Goal: Information Seeking & Learning: Find specific fact

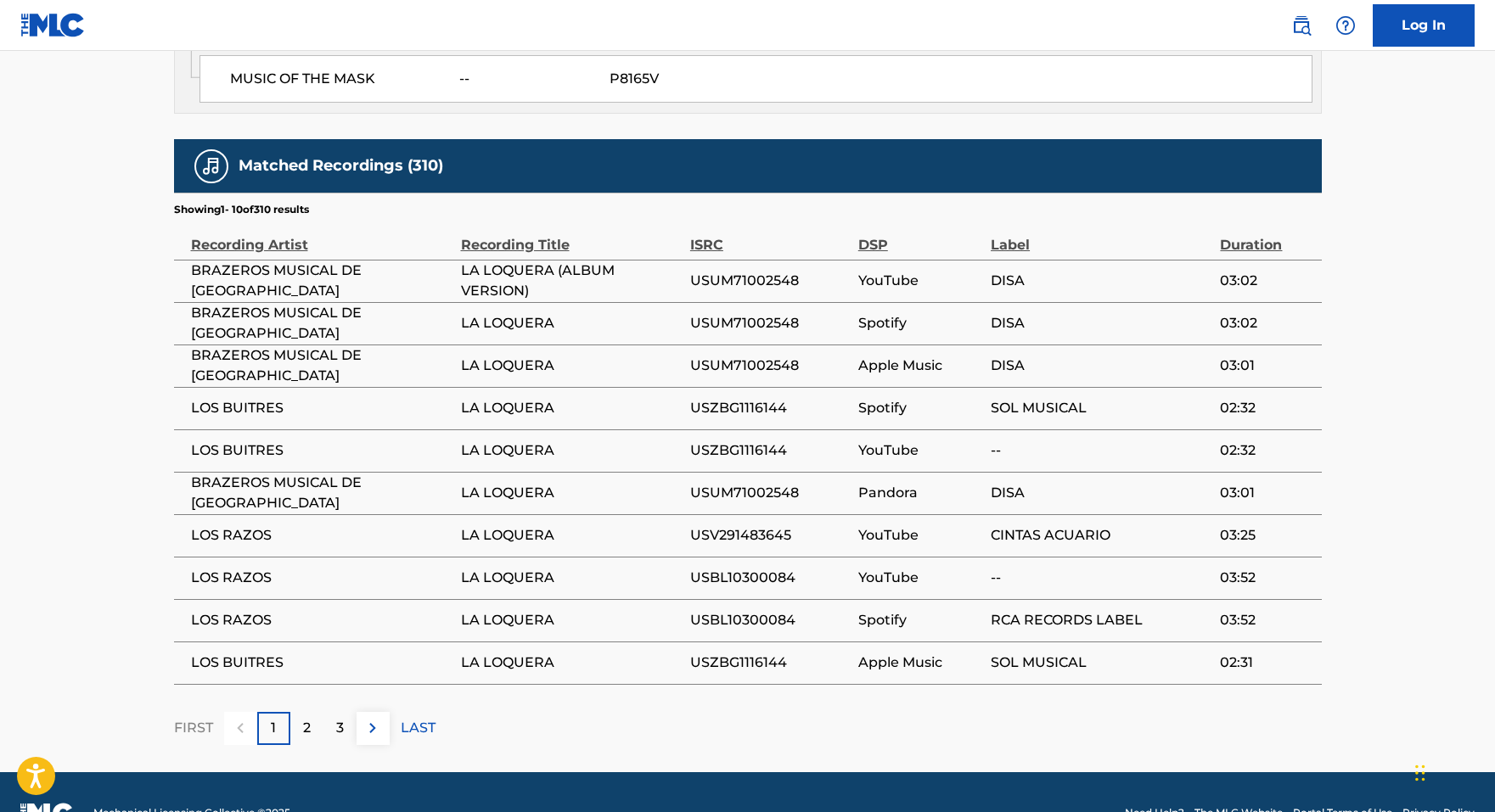
scroll to position [1089, 0]
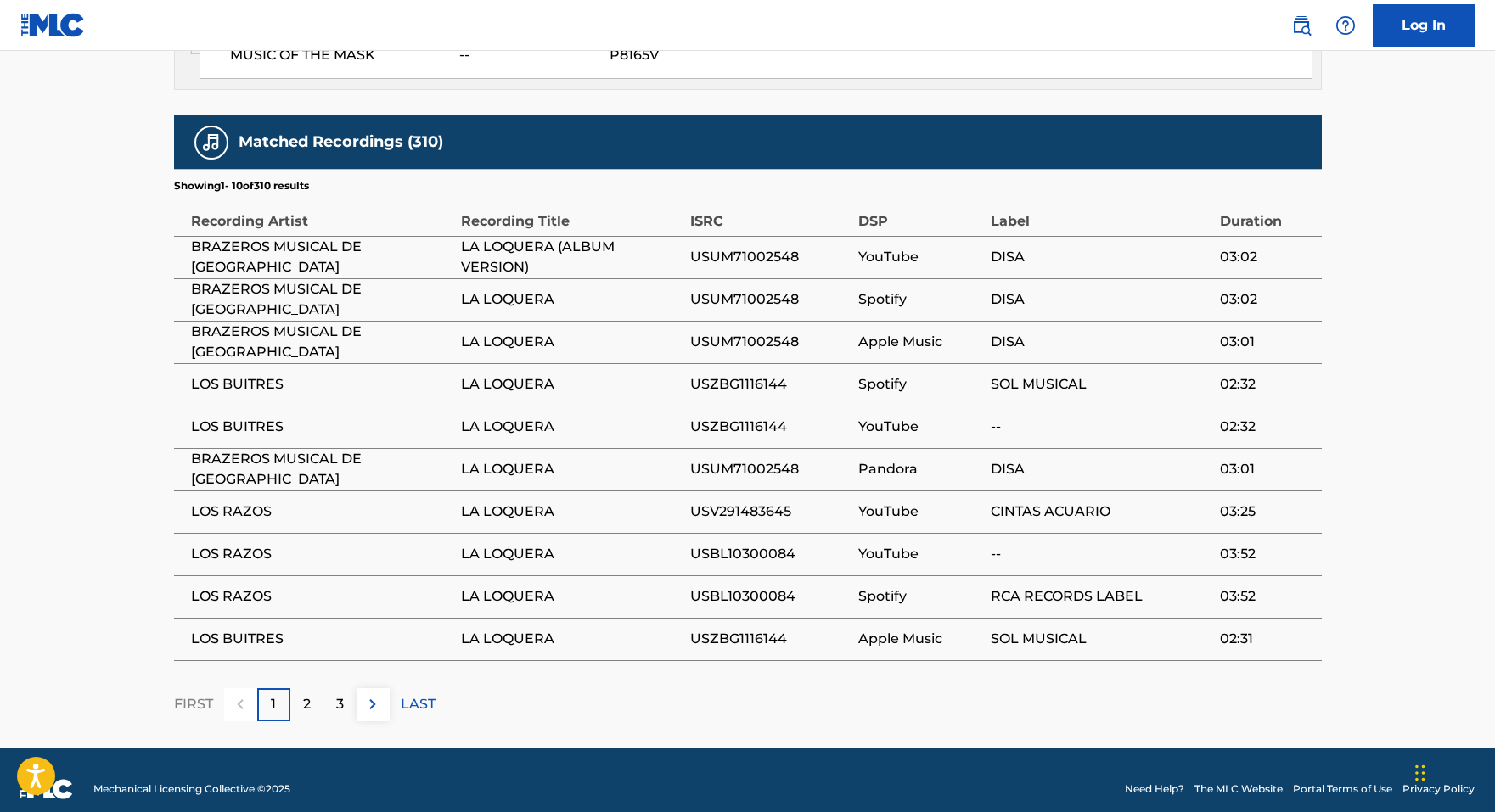
click at [302, 688] on div "2" at bounding box center [306, 704] width 33 height 33
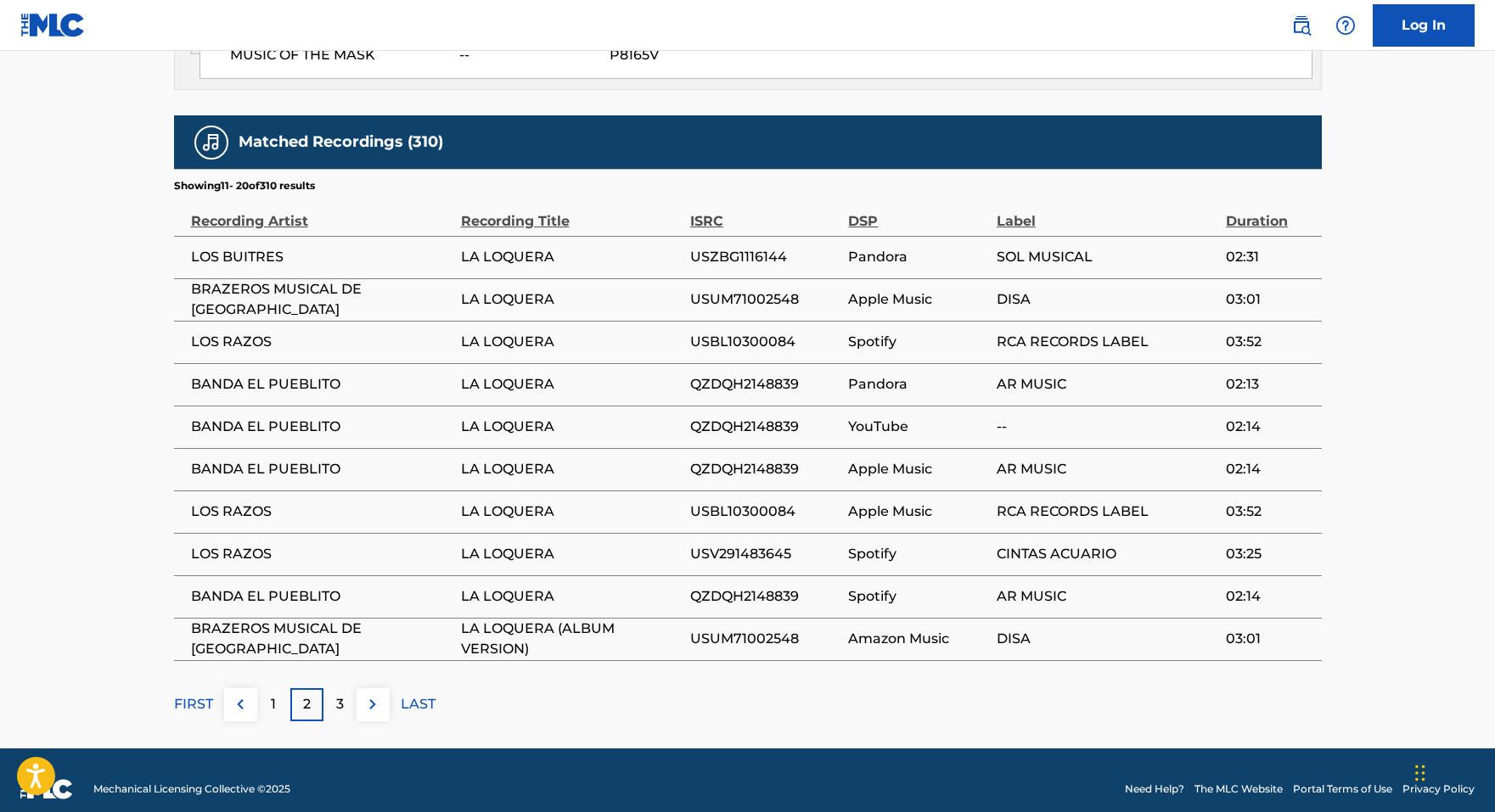
click at [342, 694] on p "3" at bounding box center [340, 704] width 7 height 21
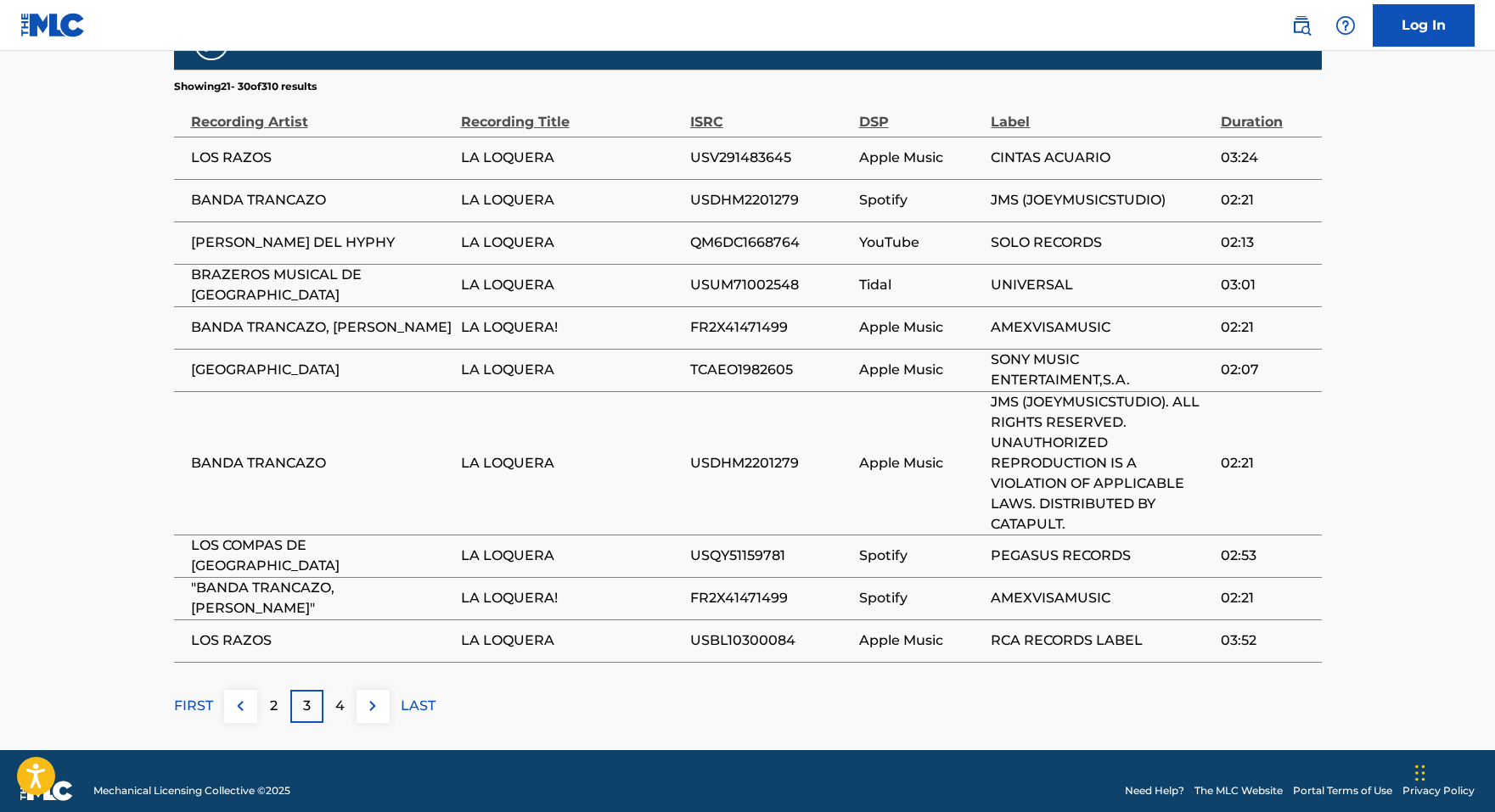
scroll to position [1190, 0]
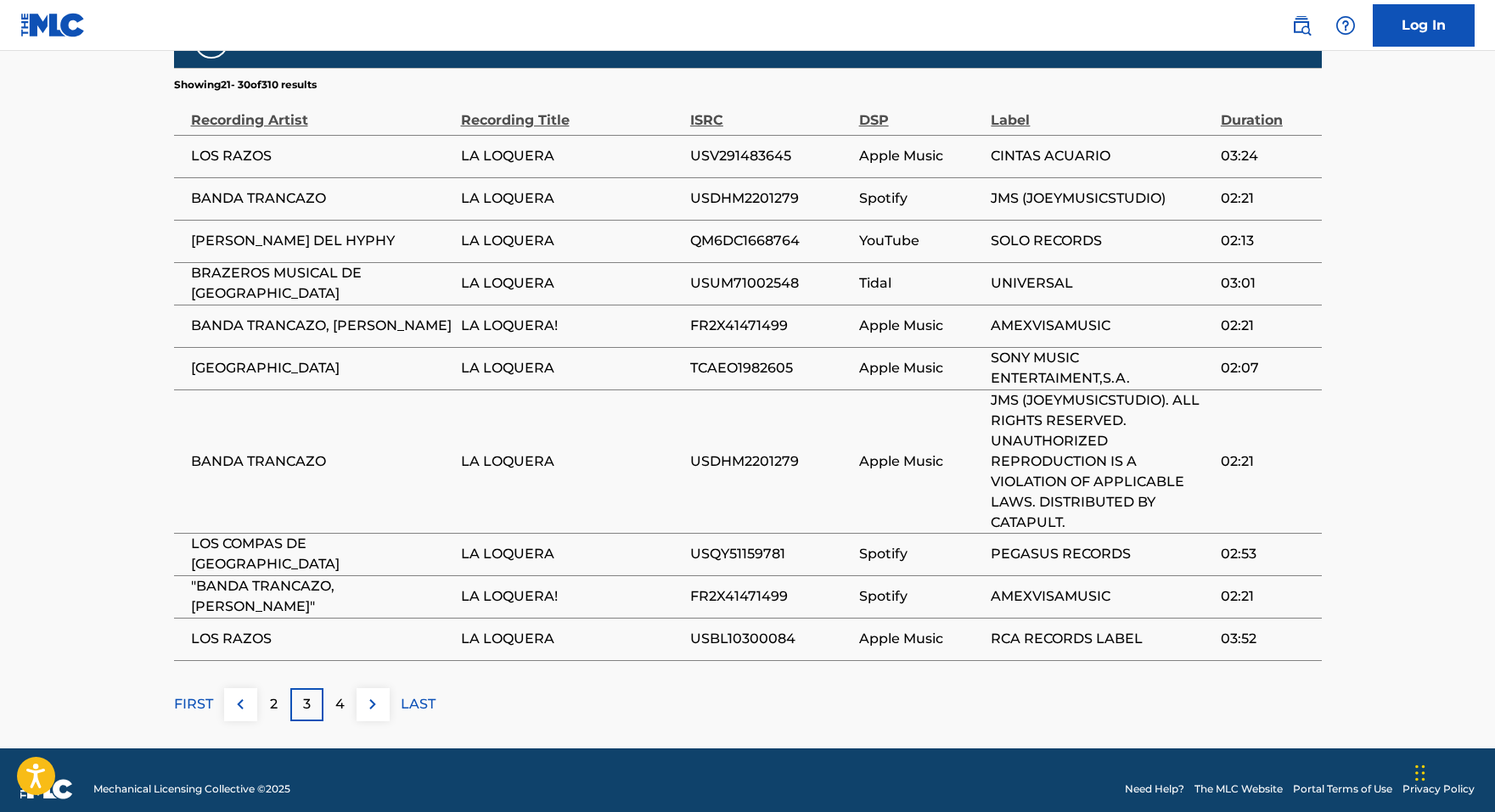
click at [273, 694] on p "2" at bounding box center [274, 704] width 7 height 21
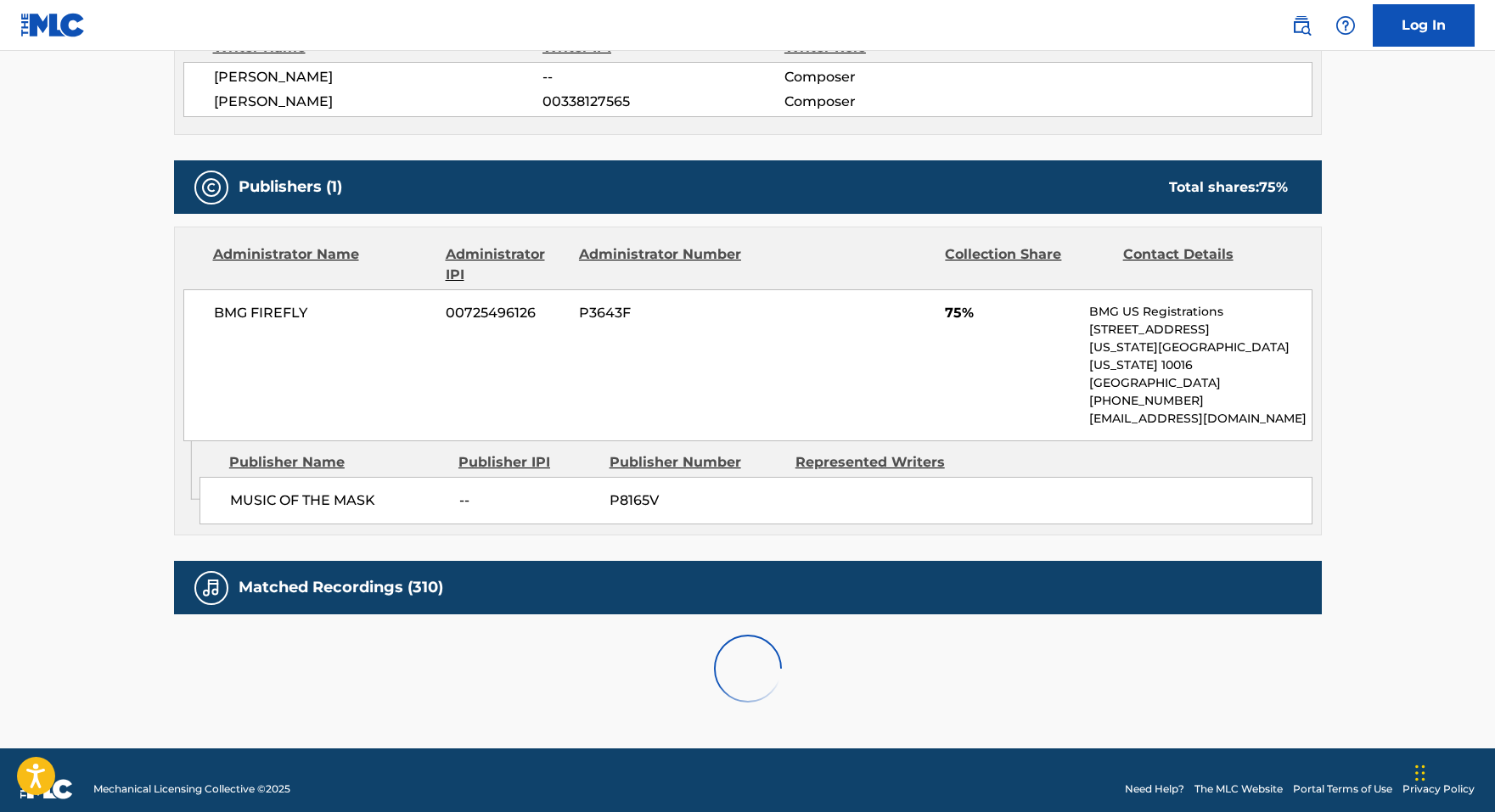
scroll to position [1089, 0]
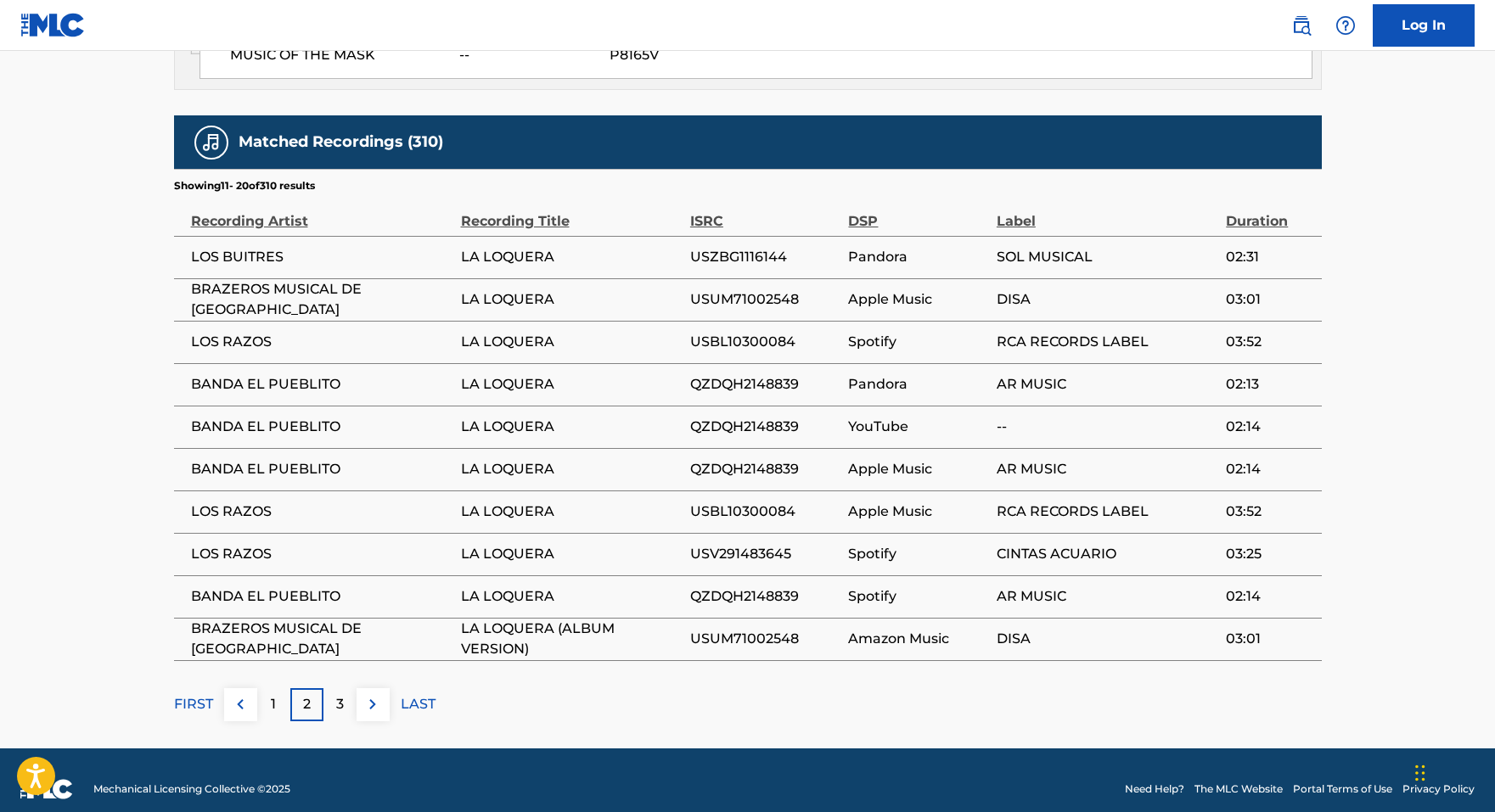
click at [277, 689] on div "1" at bounding box center [274, 704] width 33 height 33
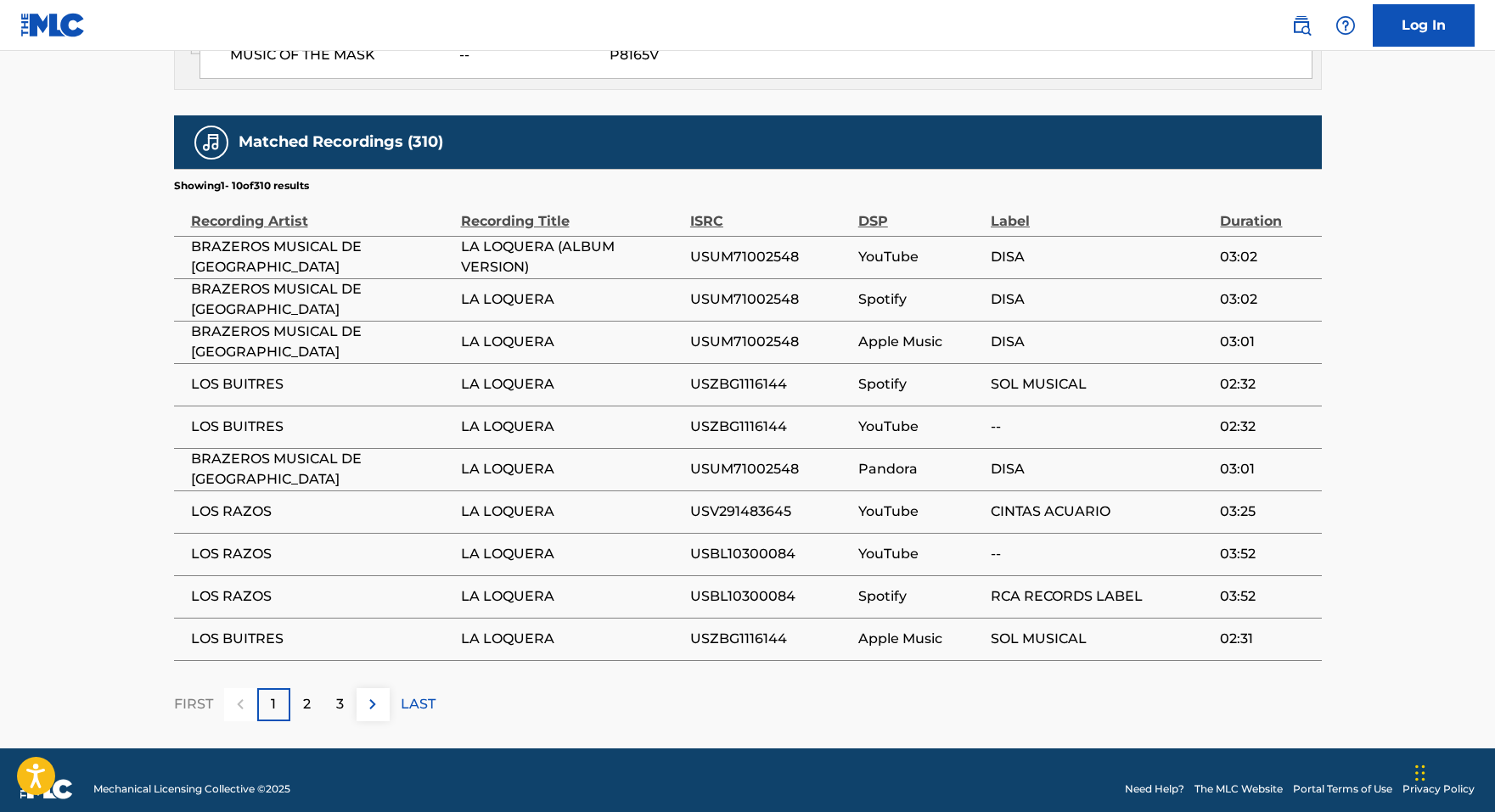
click at [304, 694] on p "2" at bounding box center [306, 704] width 7 height 21
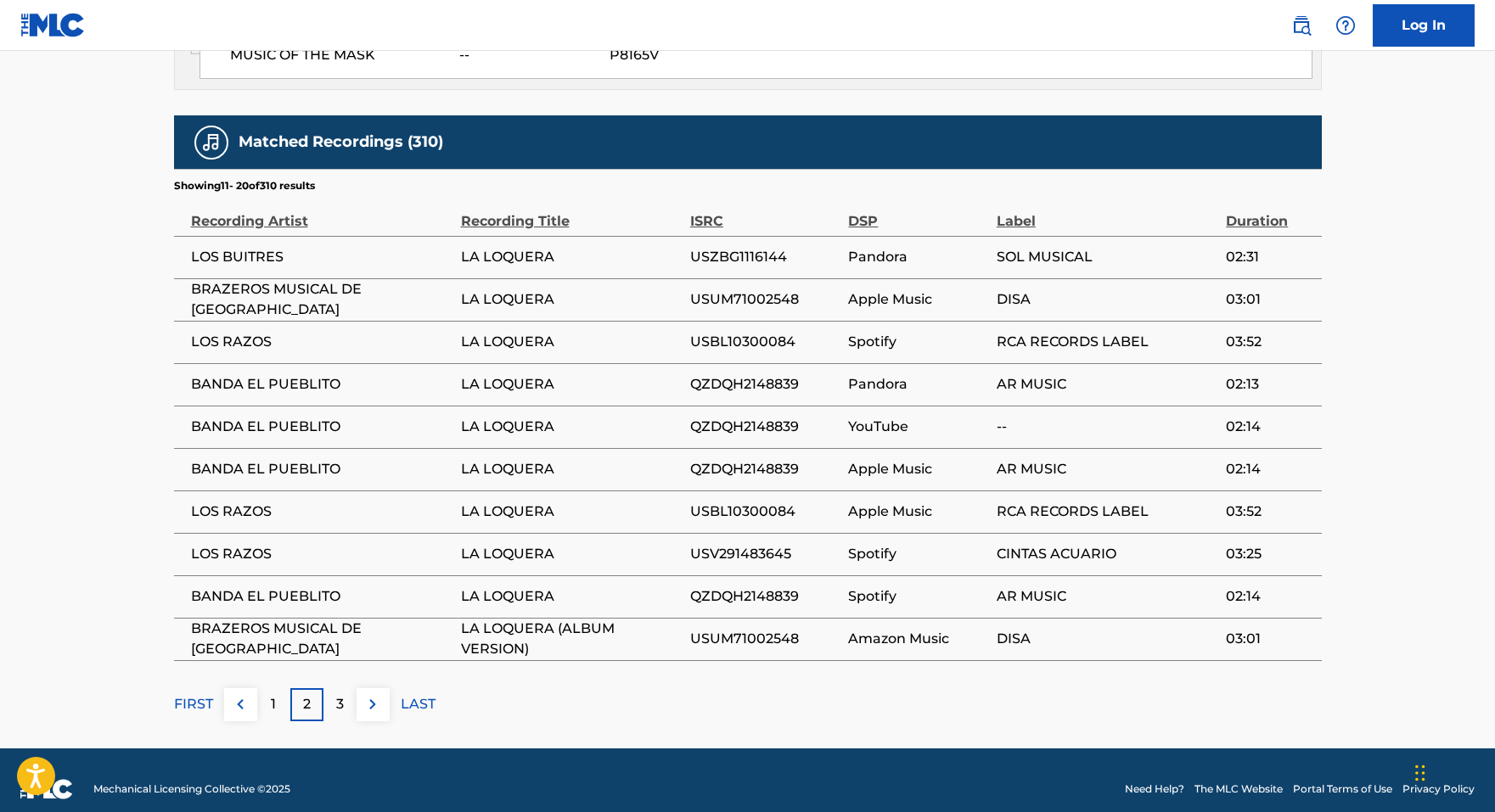
click at [336, 694] on p "3" at bounding box center [340, 704] width 7 height 21
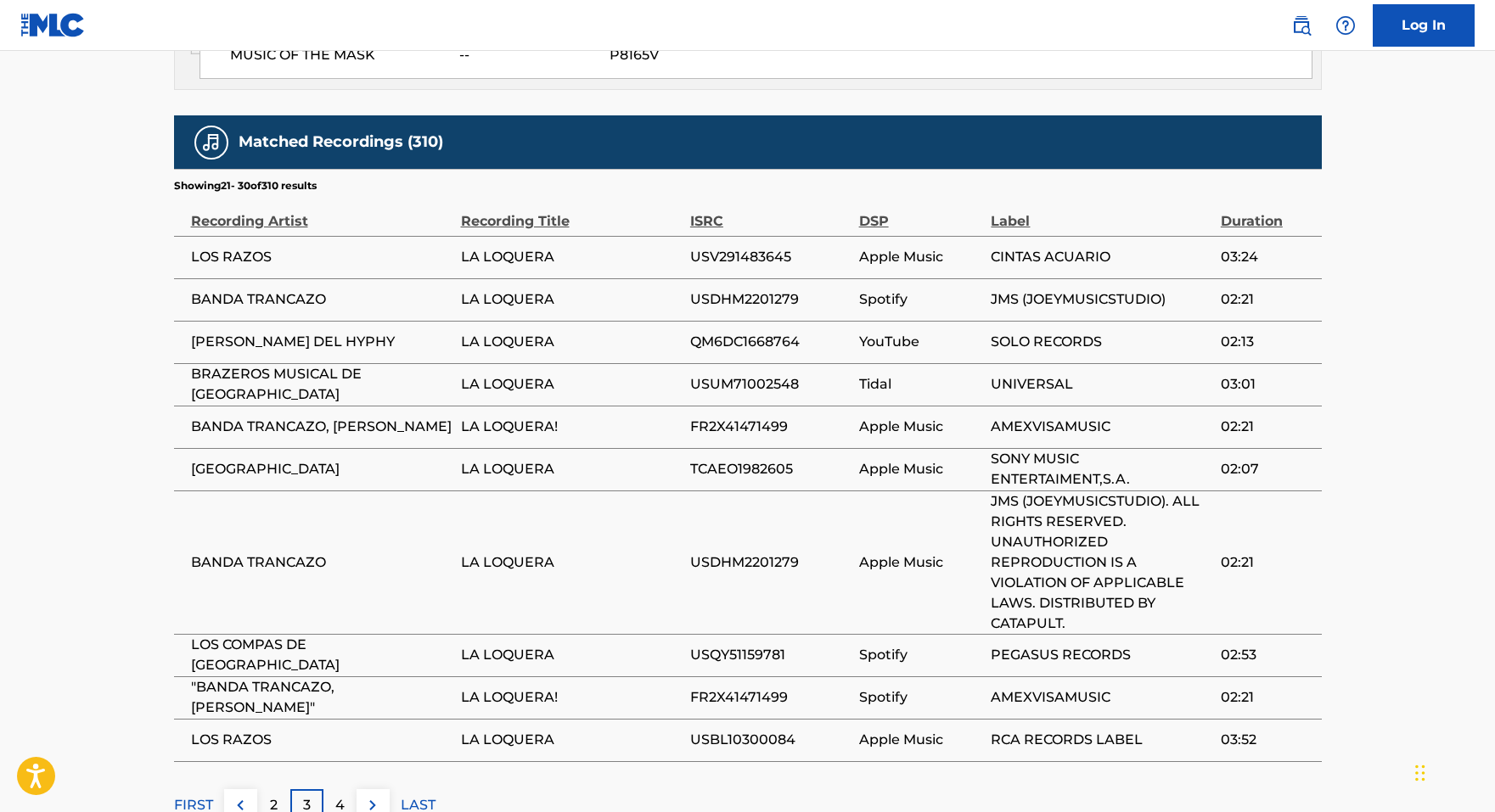
scroll to position [1174, 0]
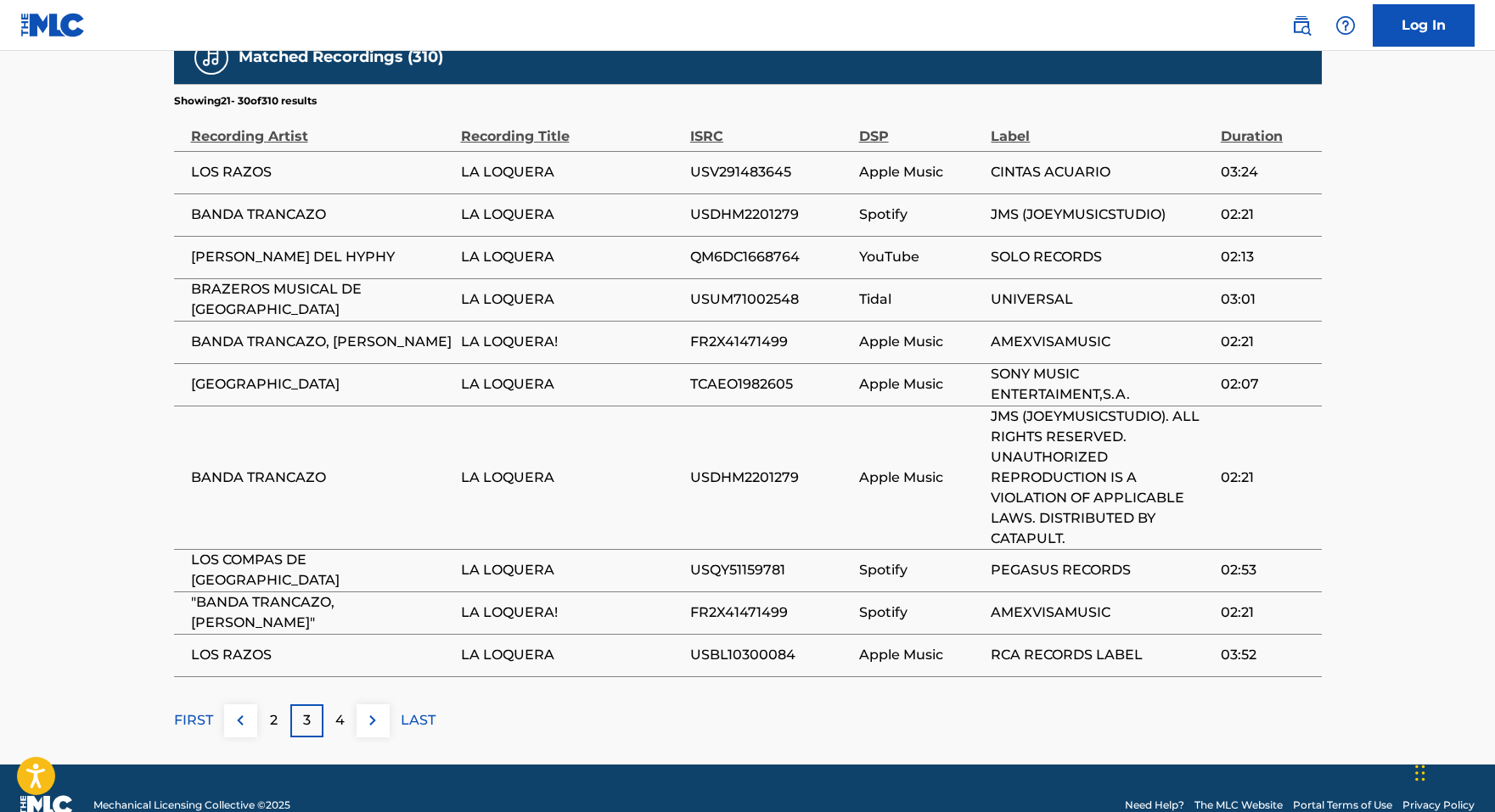
click at [271, 710] on p "2" at bounding box center [274, 720] width 7 height 21
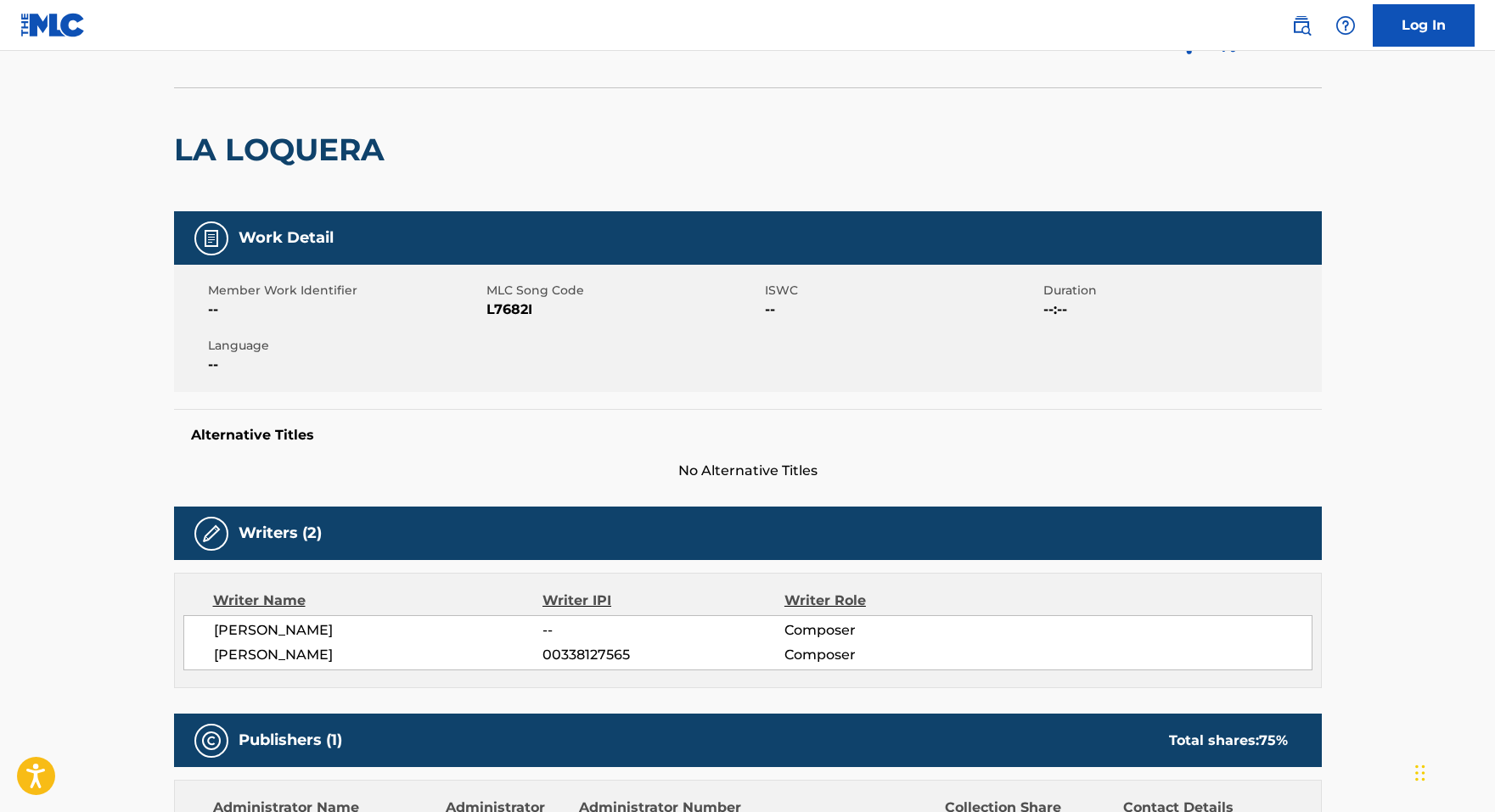
scroll to position [85, 0]
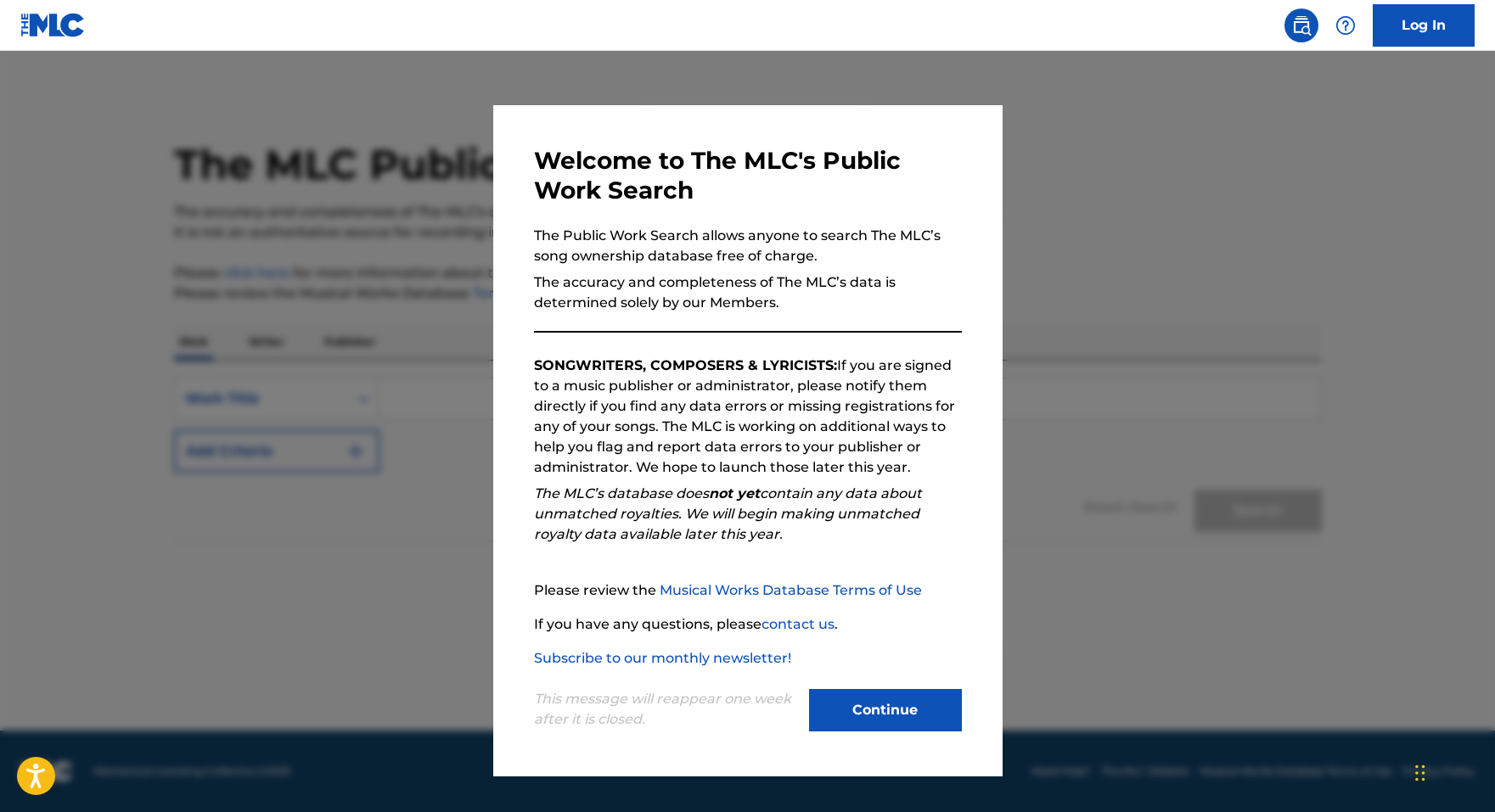
click at [892, 713] on button "Continue" at bounding box center [885, 709] width 153 height 42
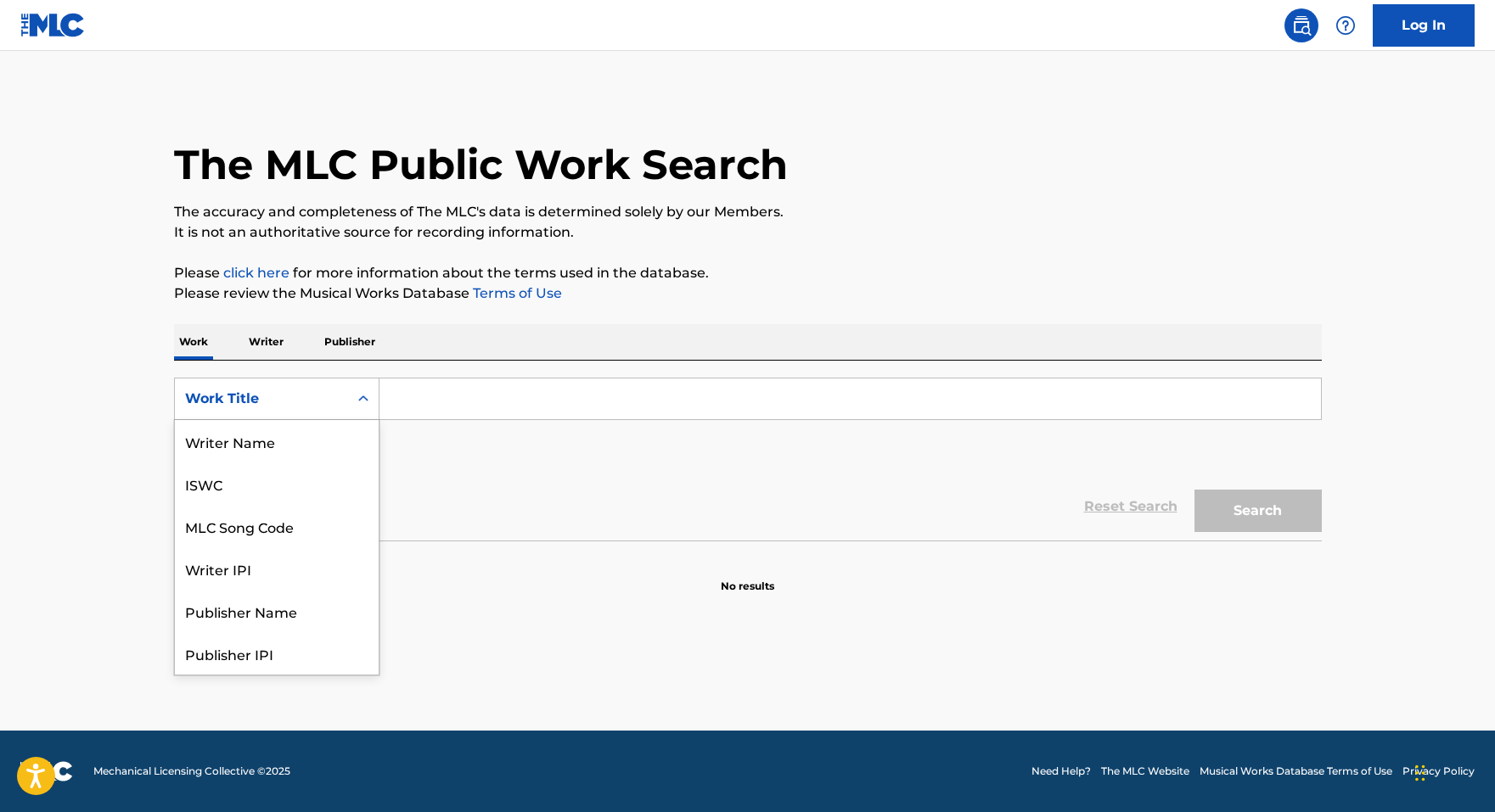
click at [376, 407] on div "Search Form" at bounding box center [363, 399] width 31 height 31
click at [333, 602] on div "MLC Publisher Number" at bounding box center [276, 610] width 204 height 42
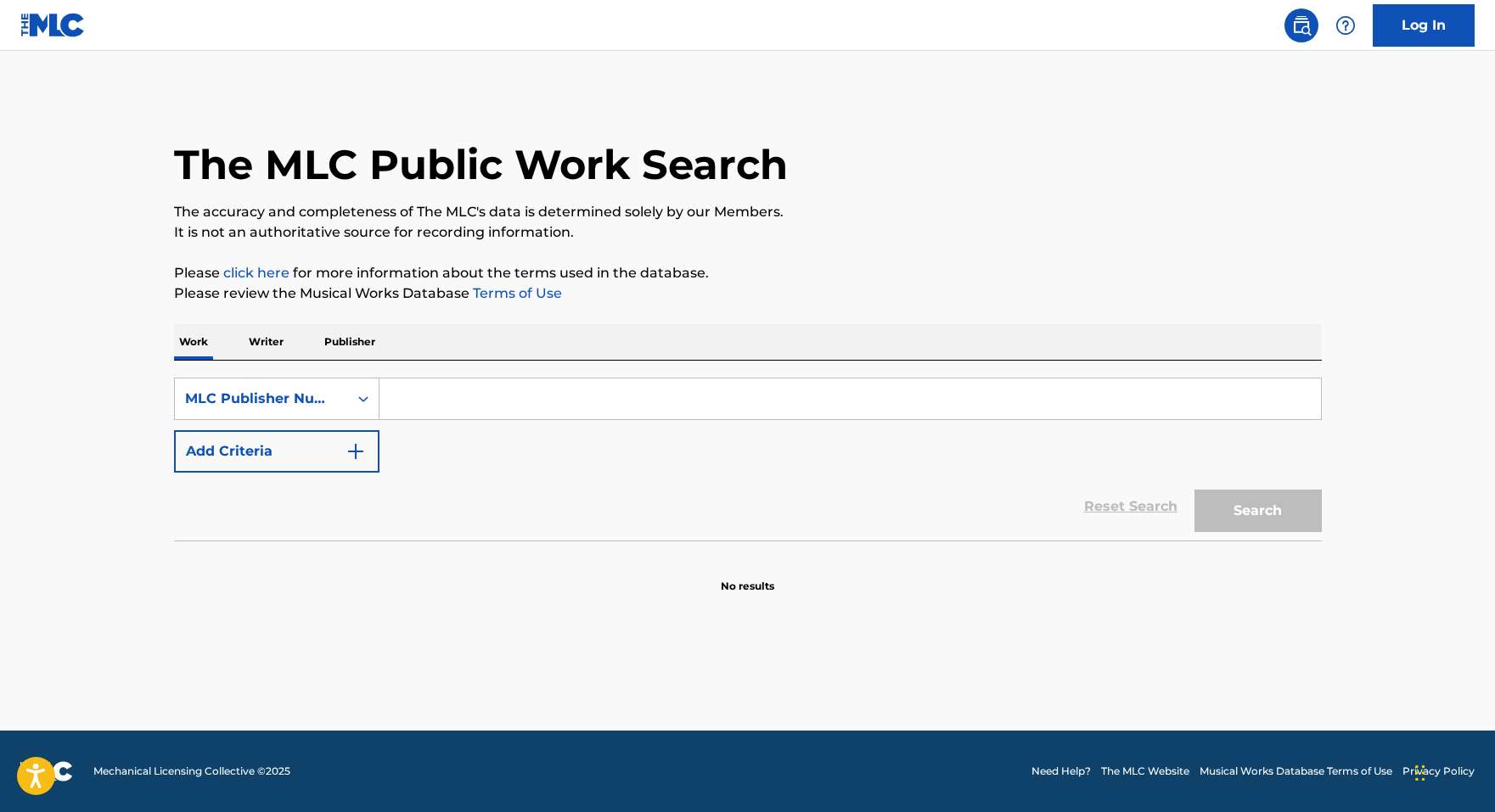
click at [447, 398] on input "Search Form" at bounding box center [849, 398] width 941 height 41
paste input "L85587"
type input "L85587"
click at [1256, 509] on button "Search" at bounding box center [1257, 510] width 127 height 42
click at [1263, 510] on button "Search" at bounding box center [1257, 510] width 127 height 42
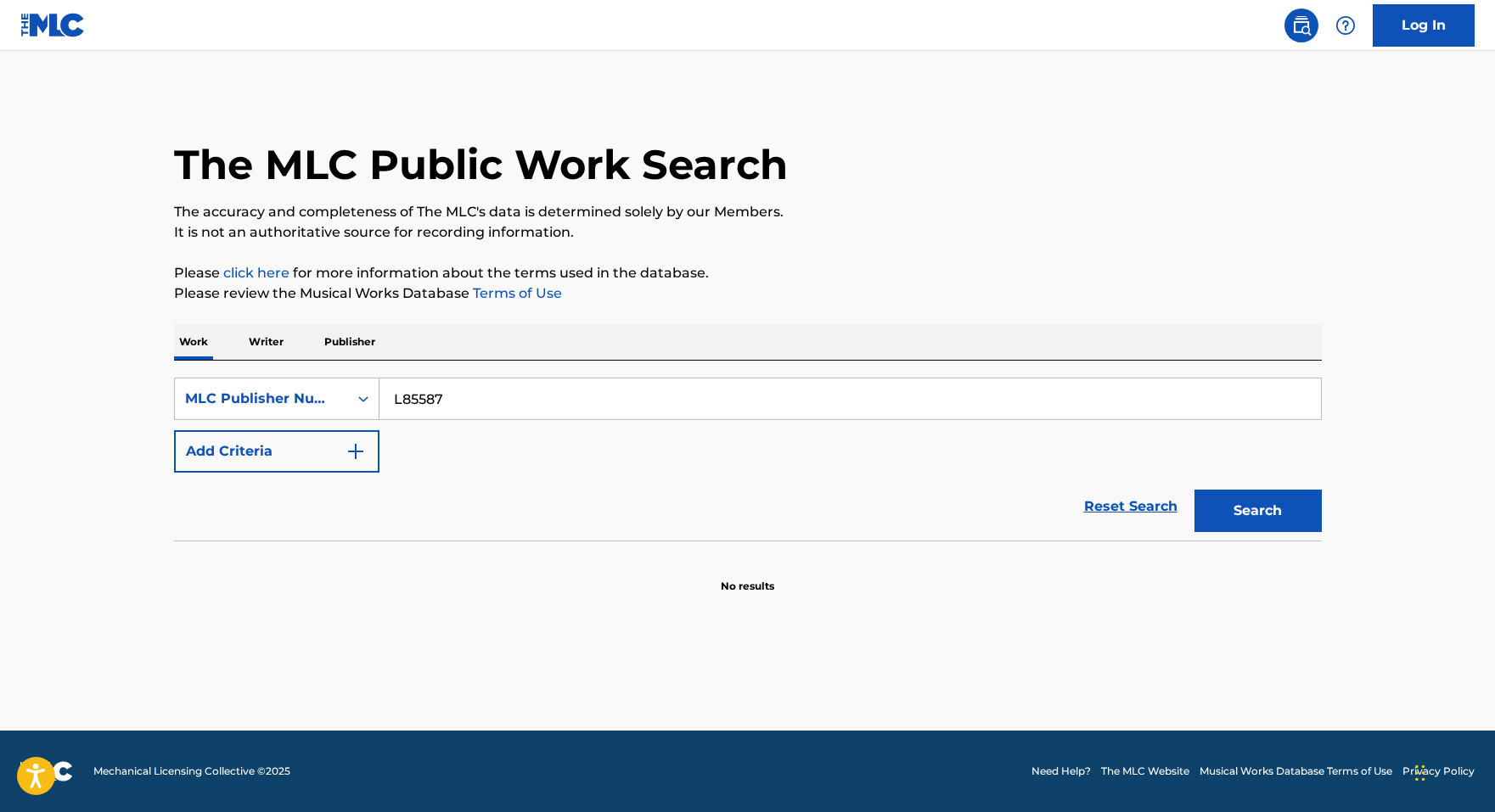
click at [1264, 523] on button "Search" at bounding box center [1257, 510] width 127 height 42
click at [1259, 523] on button "Search" at bounding box center [1257, 510] width 127 height 42
drag, startPoint x: 482, startPoint y: 400, endPoint x: 349, endPoint y: 393, distance: 133.2
click at [349, 393] on div "SearchWithCriteria268245f8-b0af-4cb1-83f5-33d89bff59df MLC Publisher Number L85…" at bounding box center [748, 398] width 1147 height 42
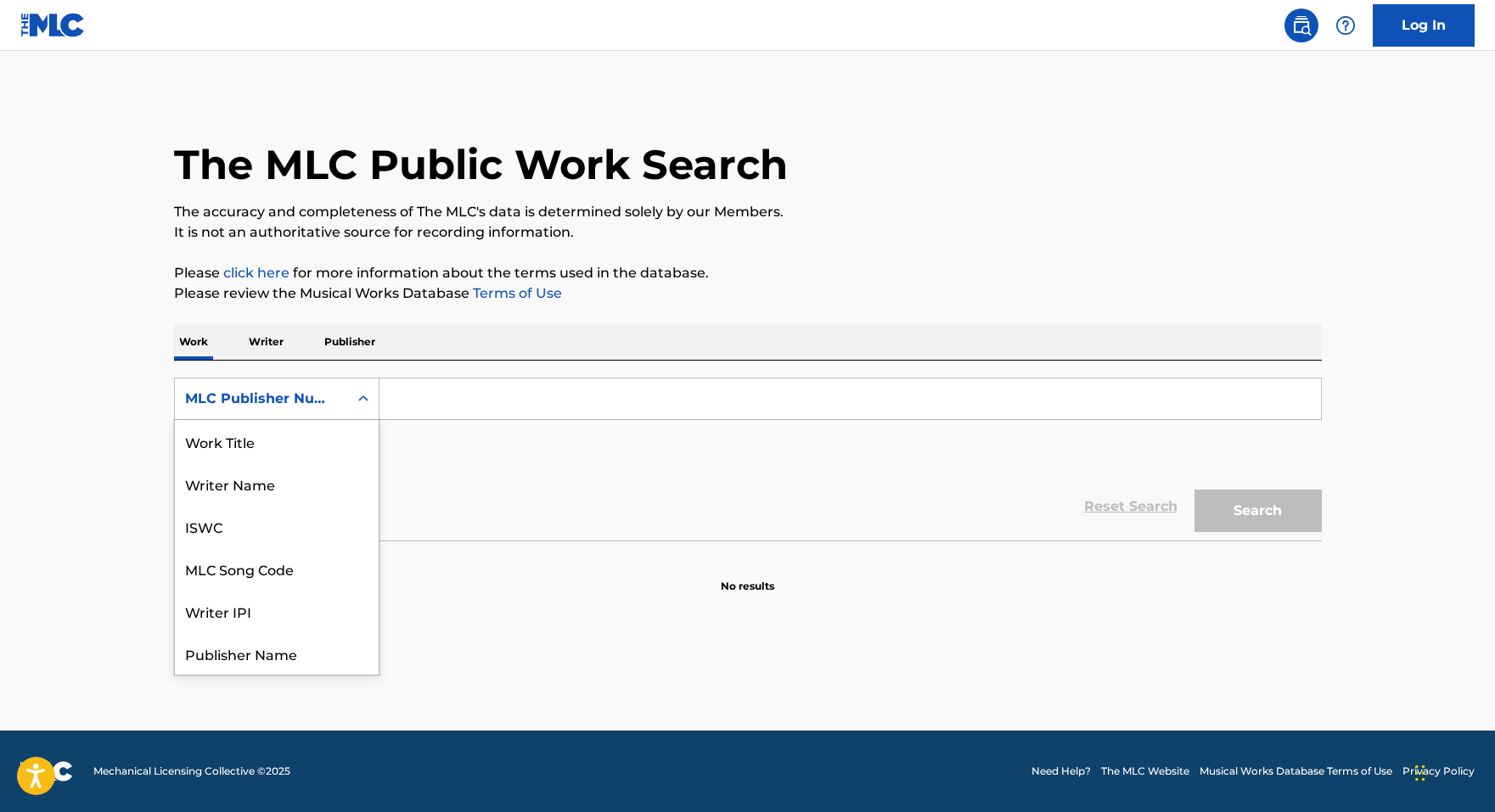
click at [349, 397] on div "Search Form" at bounding box center [363, 399] width 31 height 31
click at [285, 482] on div "MLC Song Code" at bounding box center [276, 483] width 204 height 42
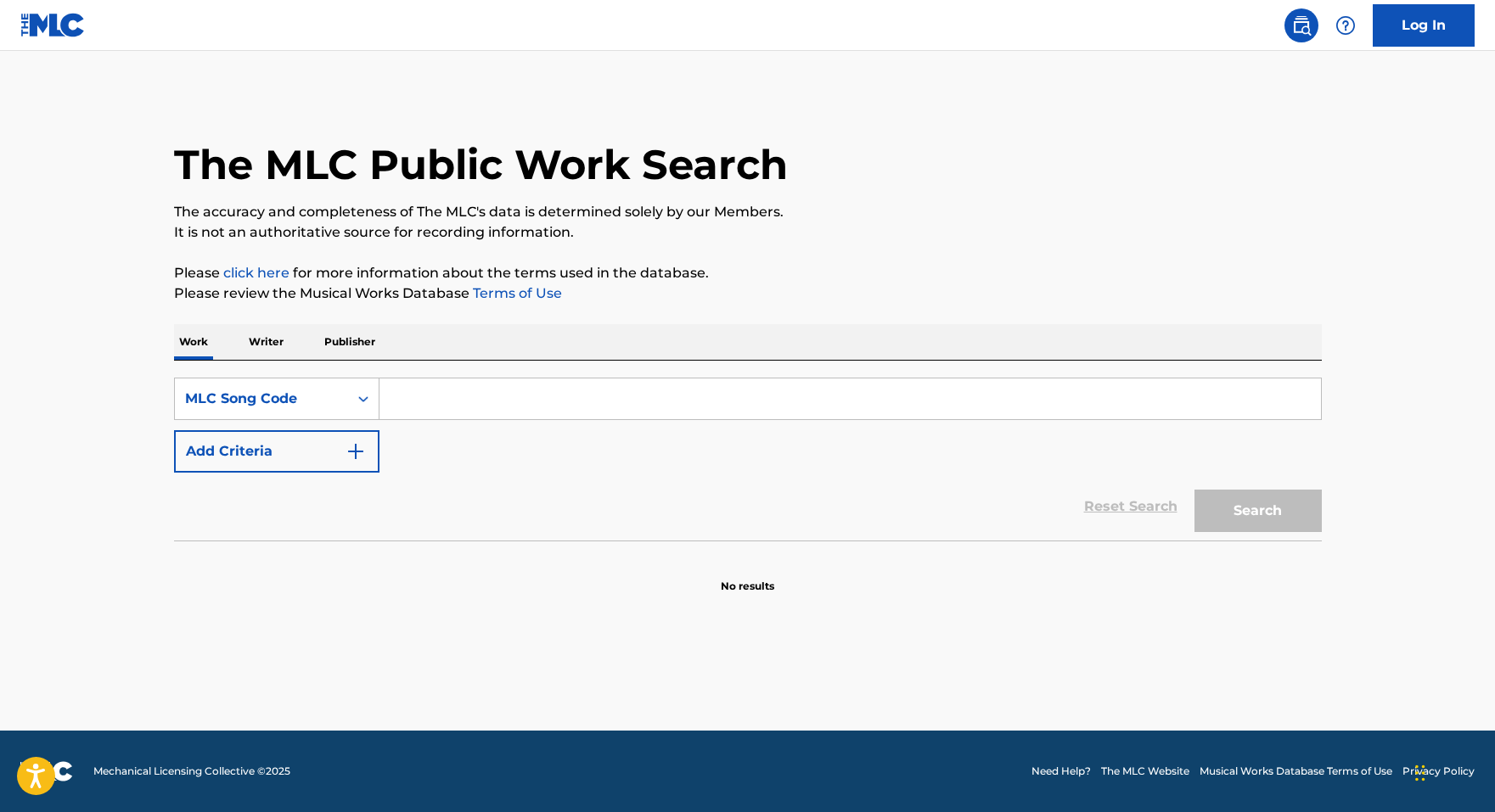
click at [521, 392] on input "Search Form" at bounding box center [849, 398] width 941 height 41
paste input "L85587"
type input "L85587"
click at [1194, 490] on button "Search" at bounding box center [1257, 510] width 127 height 42
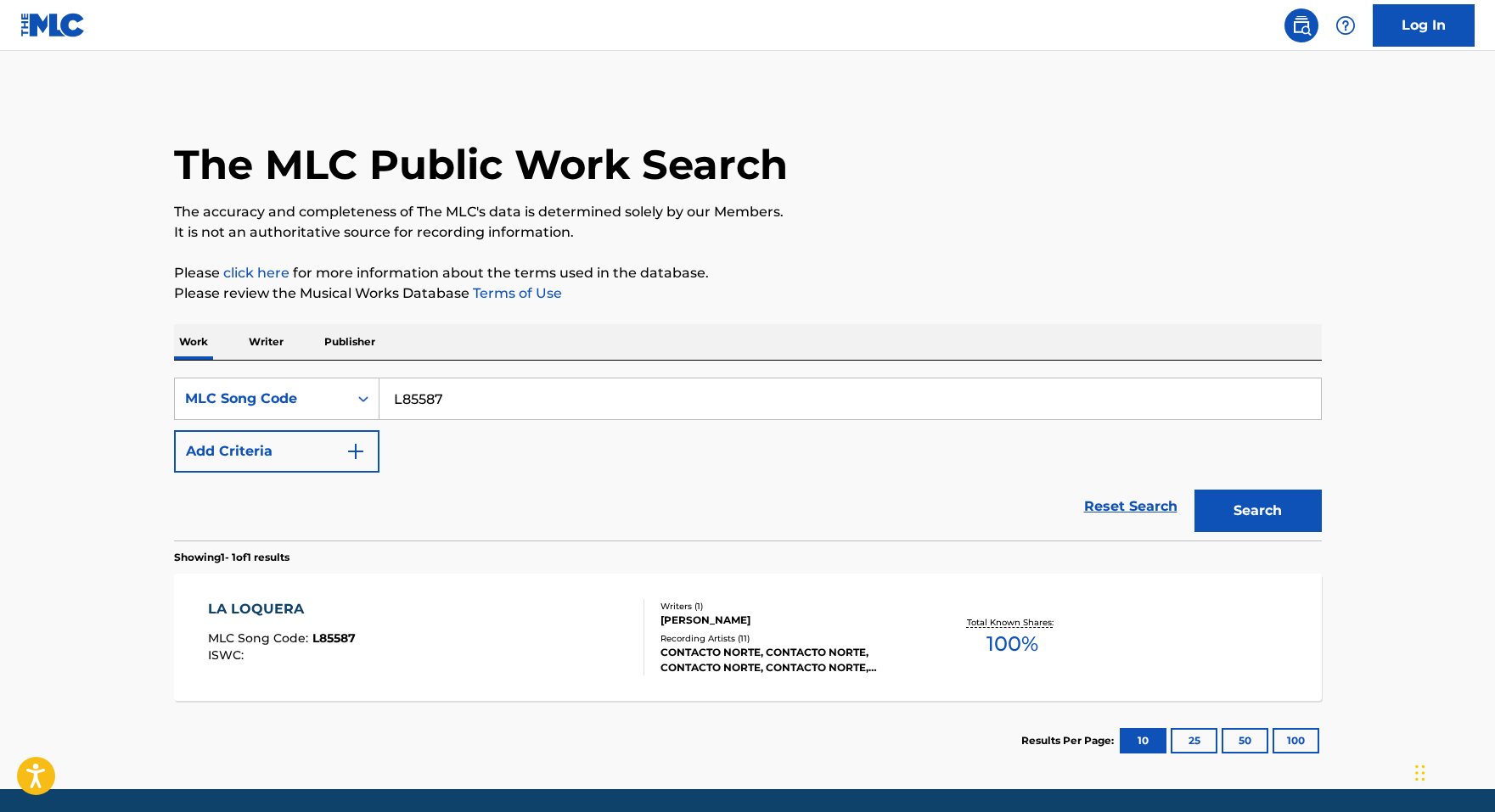
click at [533, 659] on div "LA LOQUERA MLC Song Code : L85587 ISWC :" at bounding box center [426, 636] width 436 height 77
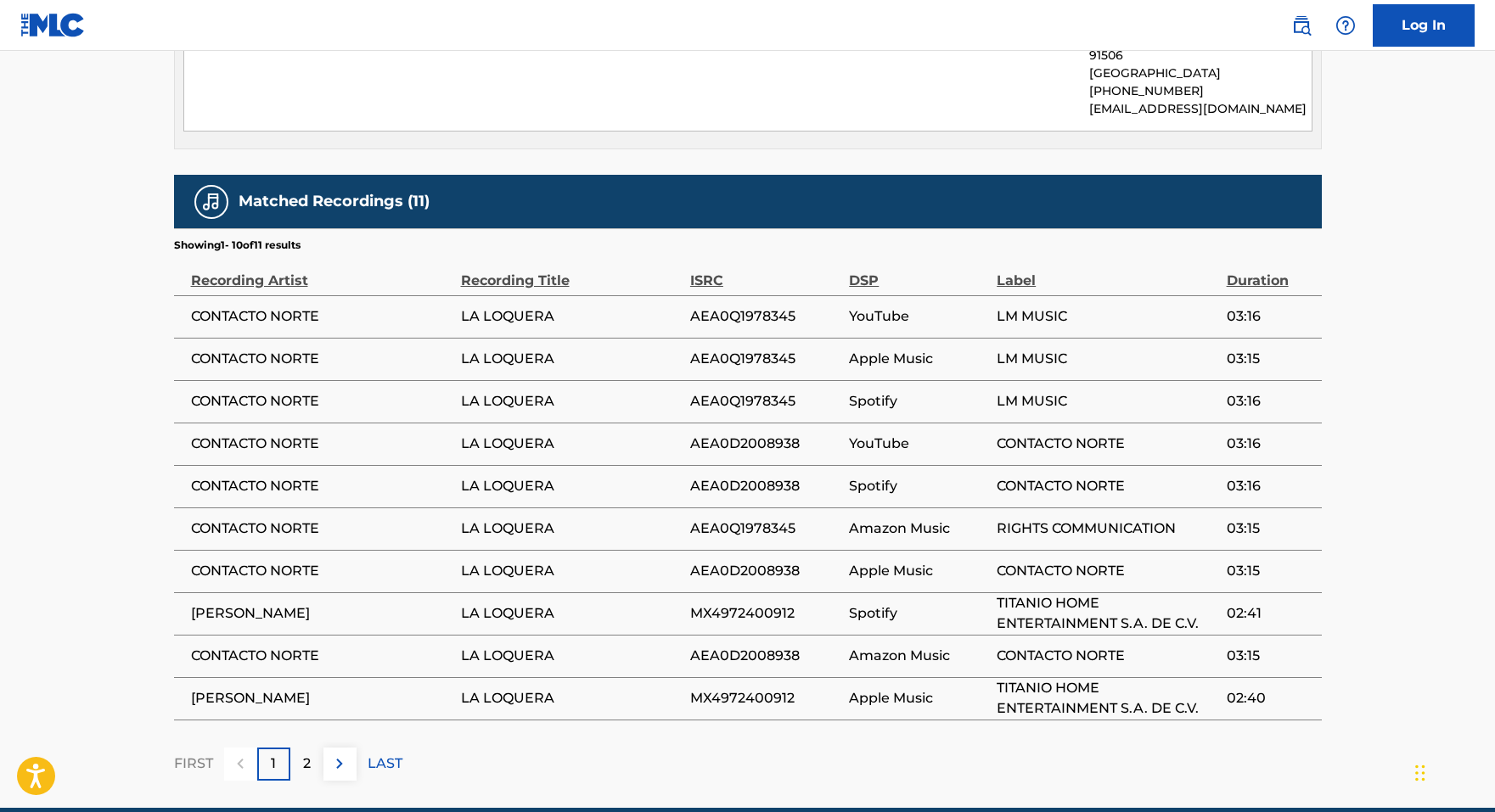
scroll to position [934, 0]
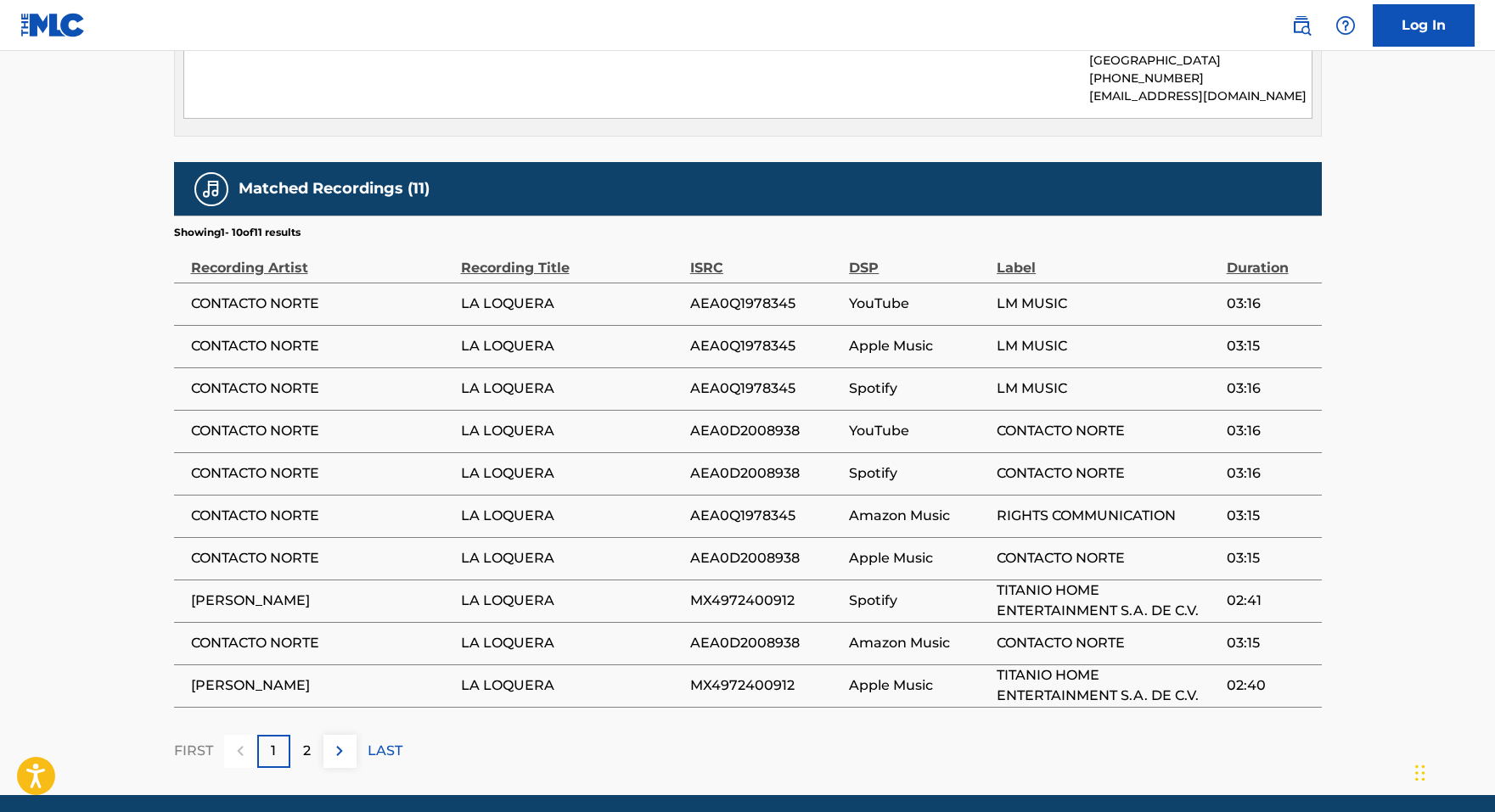
click at [308, 750] on p "2" at bounding box center [306, 751] width 7 height 21
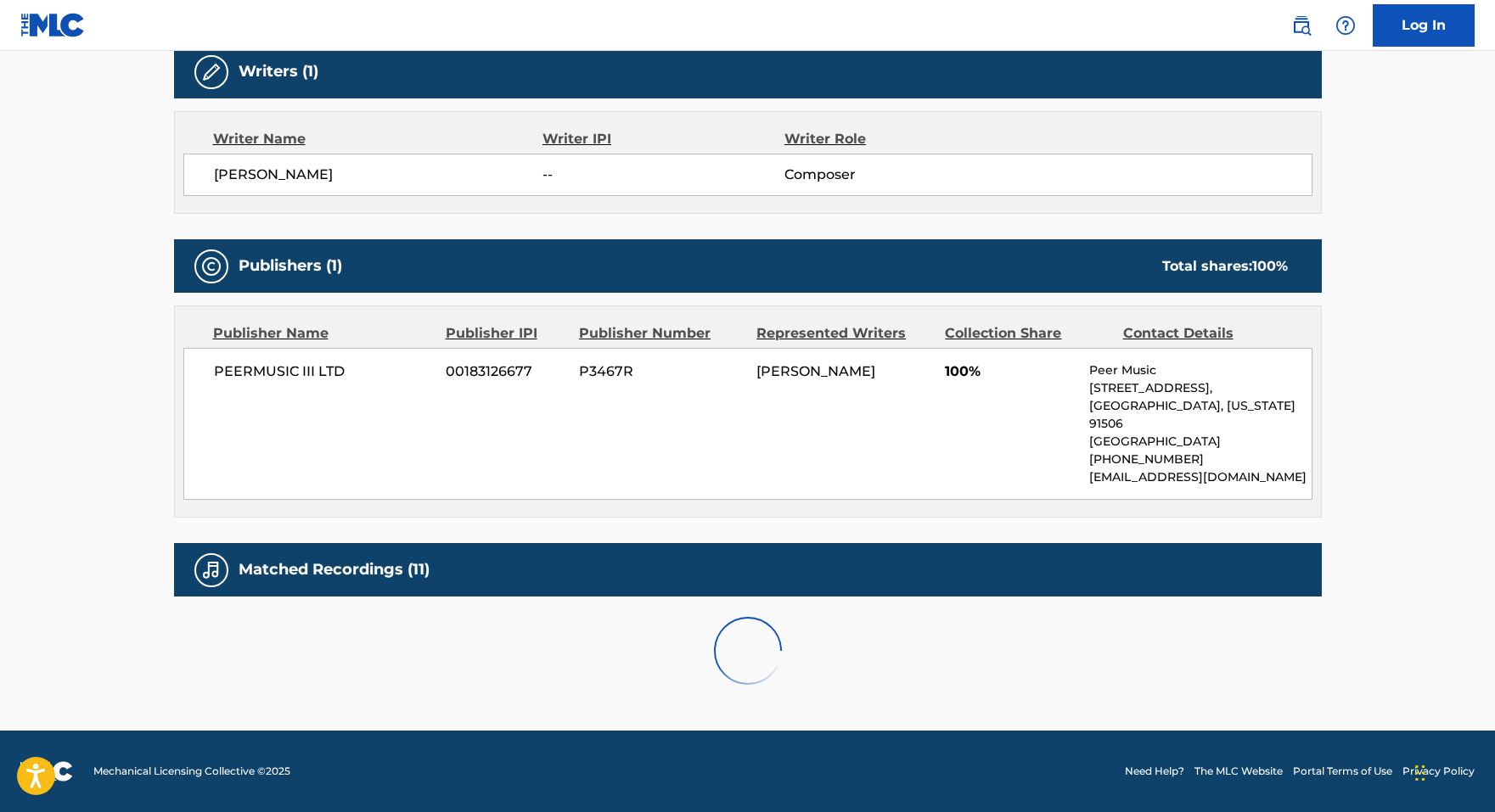
scroll to position [616, 0]
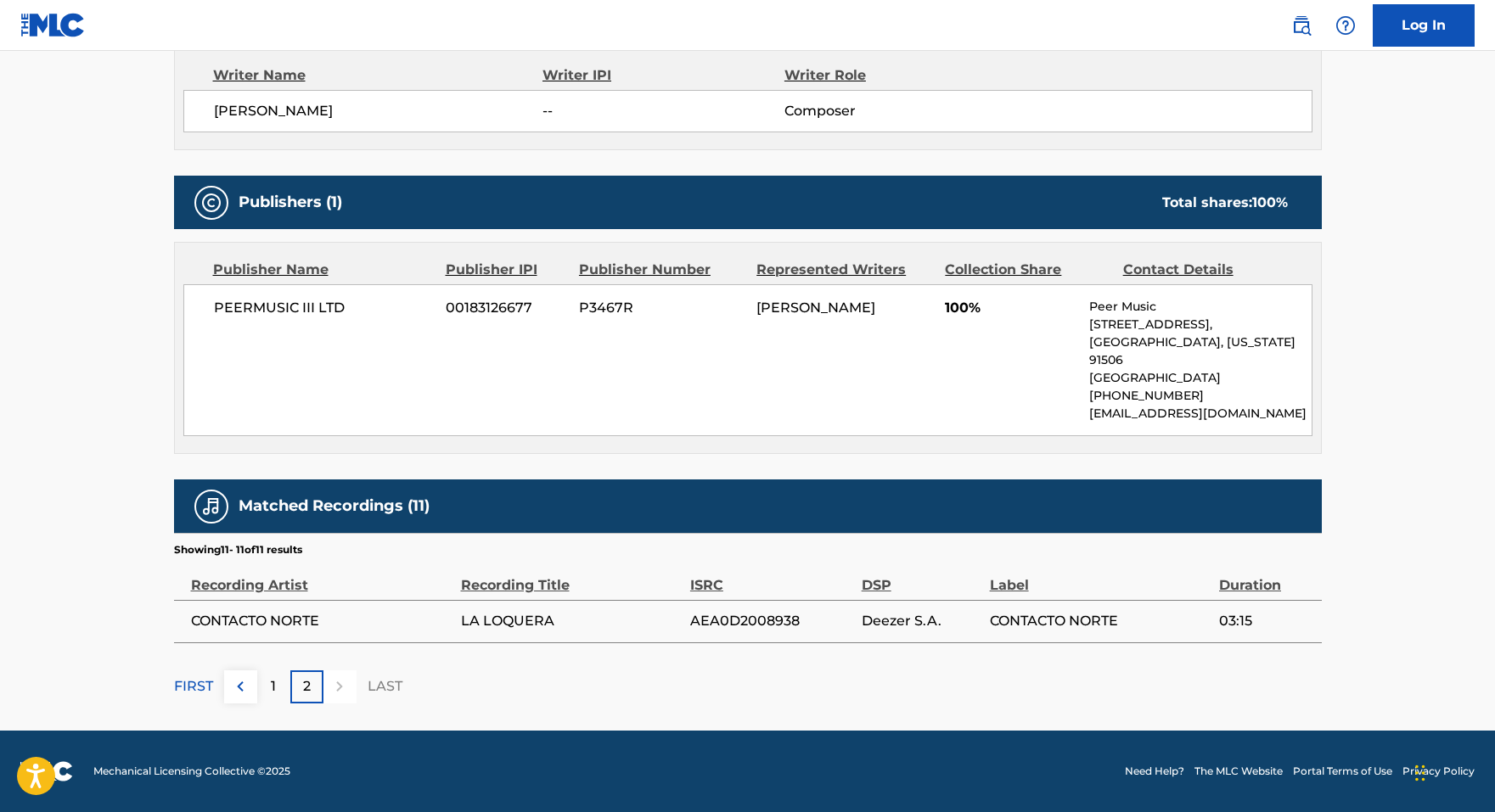
click at [276, 687] on div "1" at bounding box center [274, 687] width 33 height 33
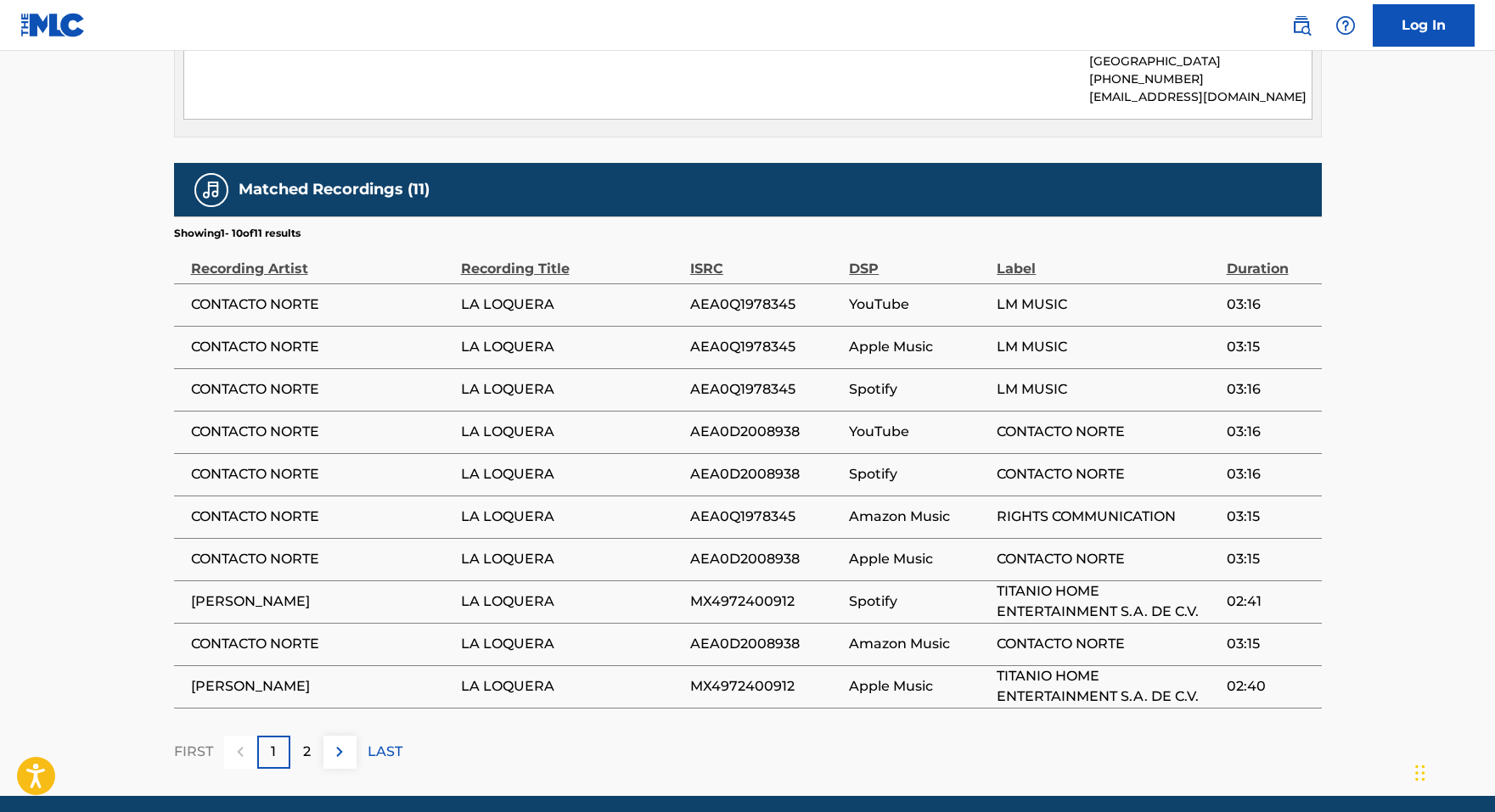
scroll to position [934, 0]
click at [315, 750] on div "2" at bounding box center [306, 751] width 33 height 33
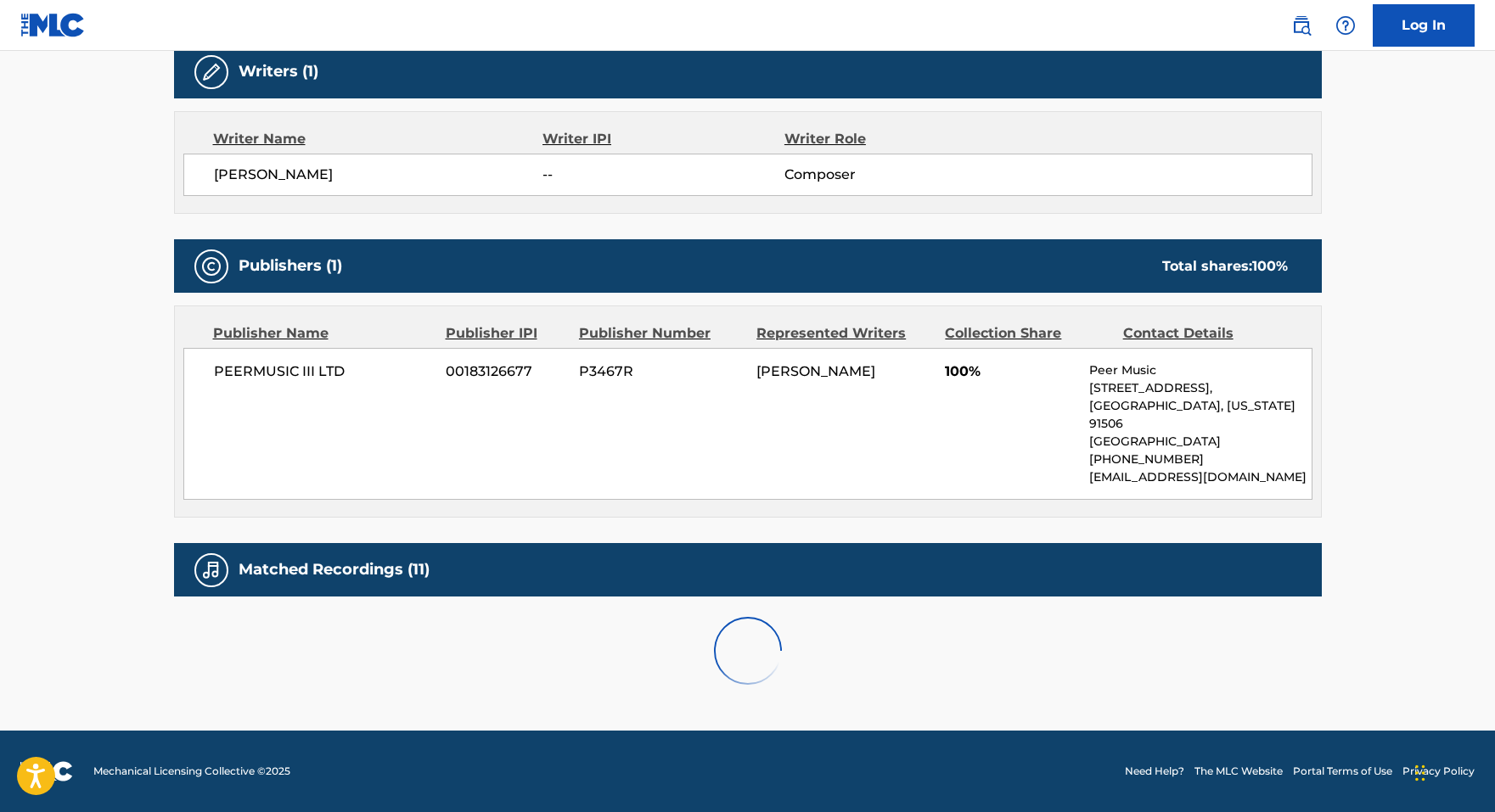
scroll to position [616, 0]
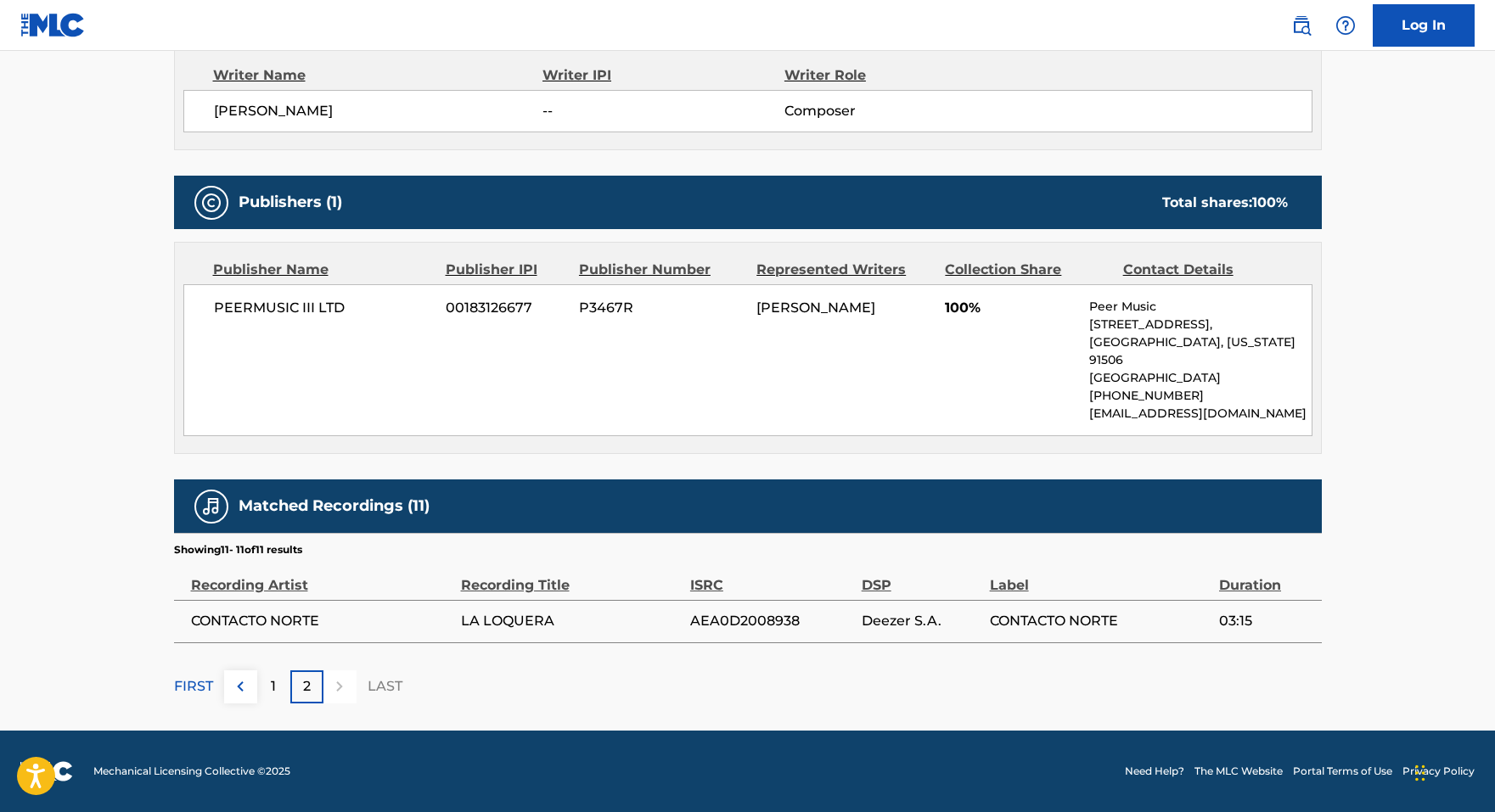
click at [271, 685] on p "1" at bounding box center [274, 686] width 5 height 21
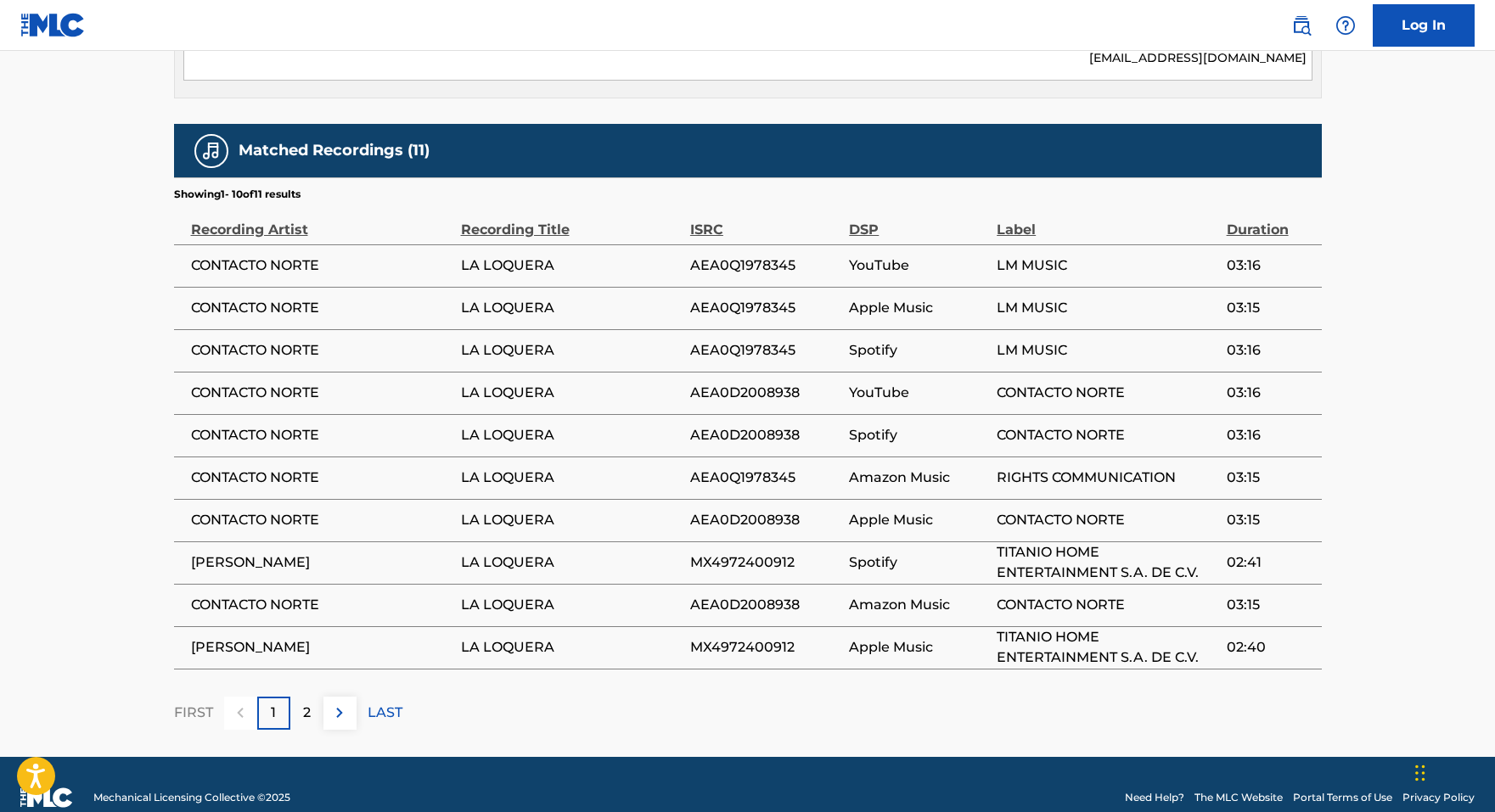
scroll to position [997, 0]
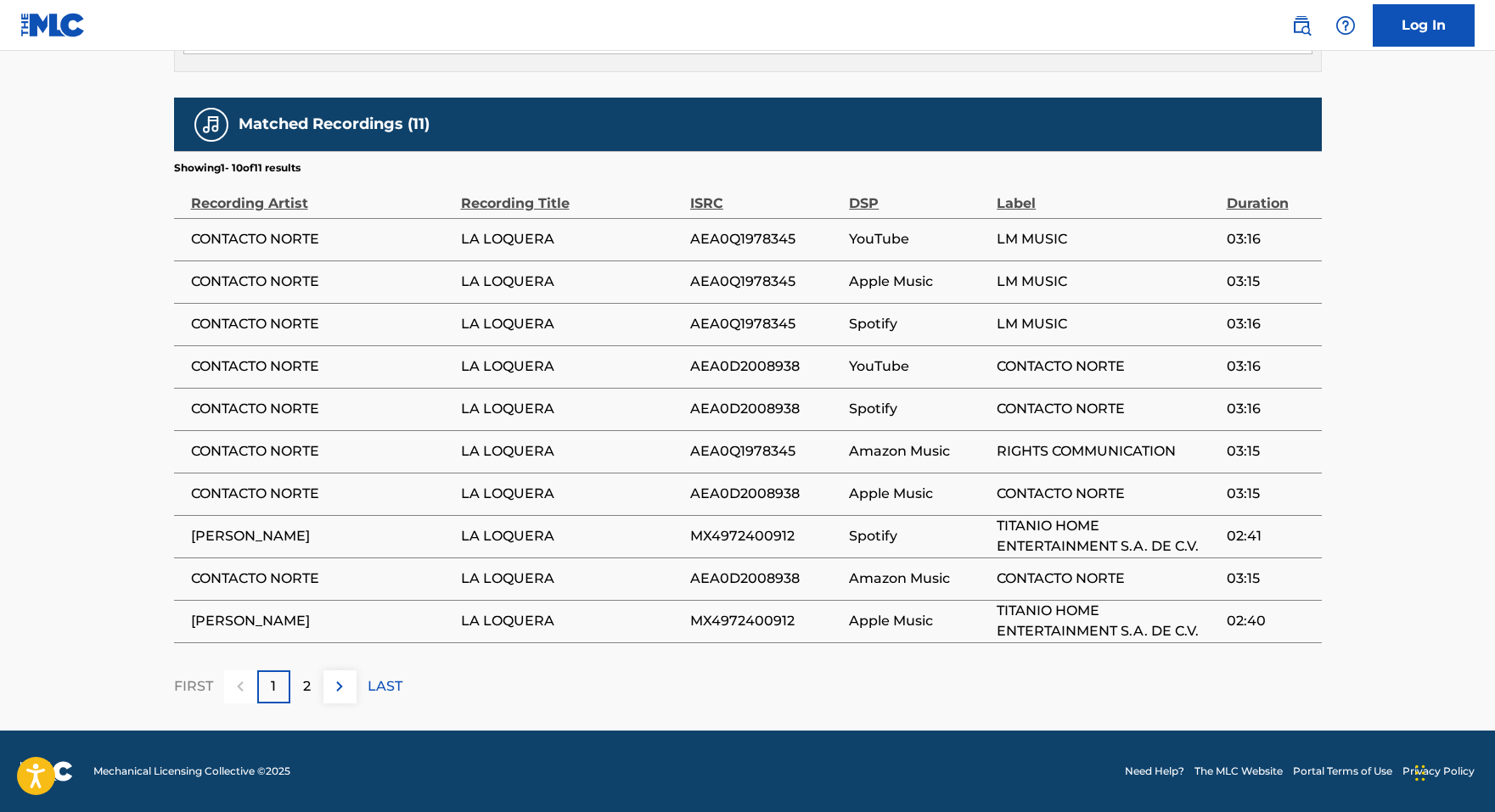
click at [308, 686] on p "2" at bounding box center [306, 686] width 7 height 21
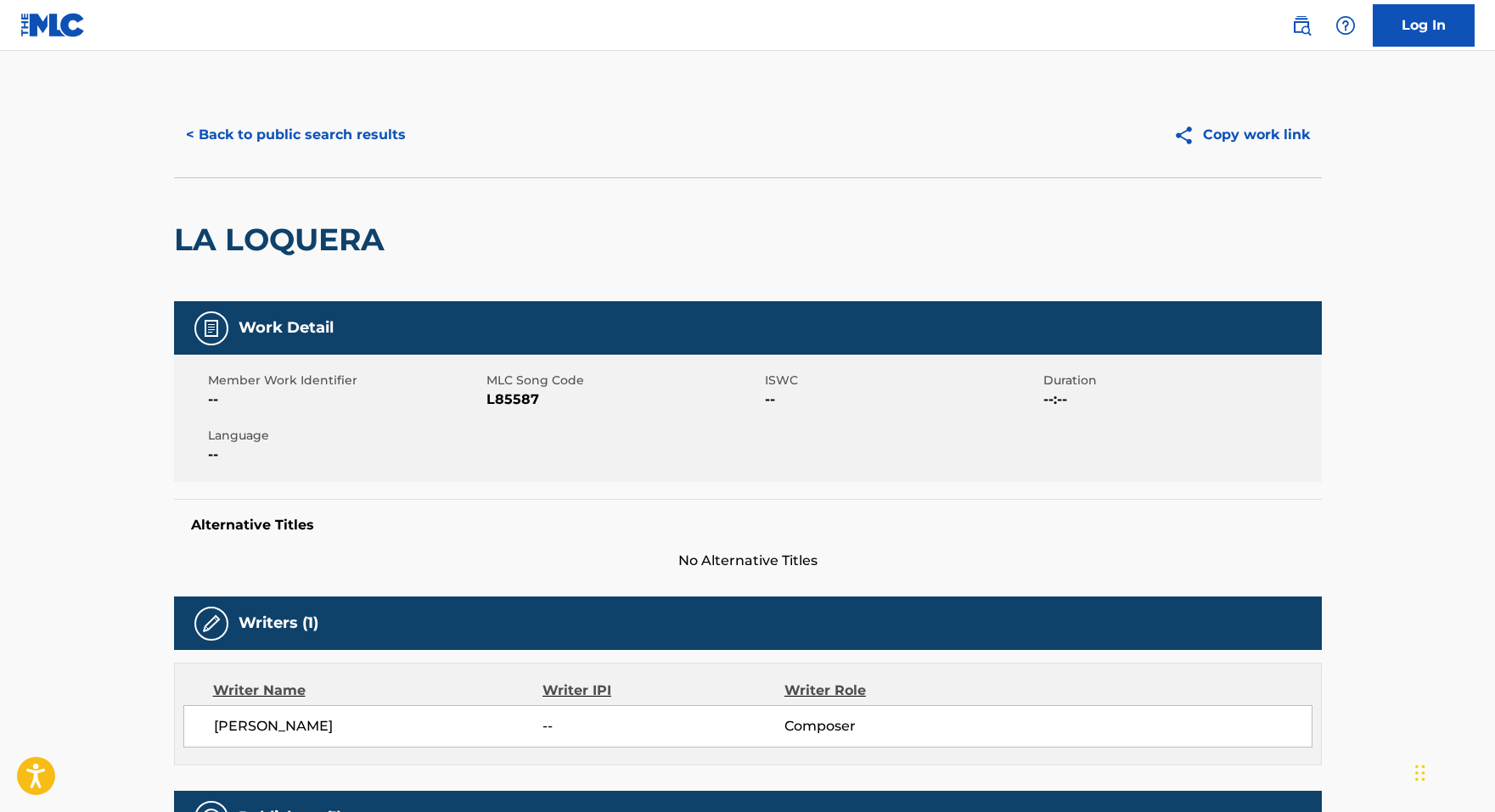
scroll to position [0, 0]
